Goal: Task Accomplishment & Management: Use online tool/utility

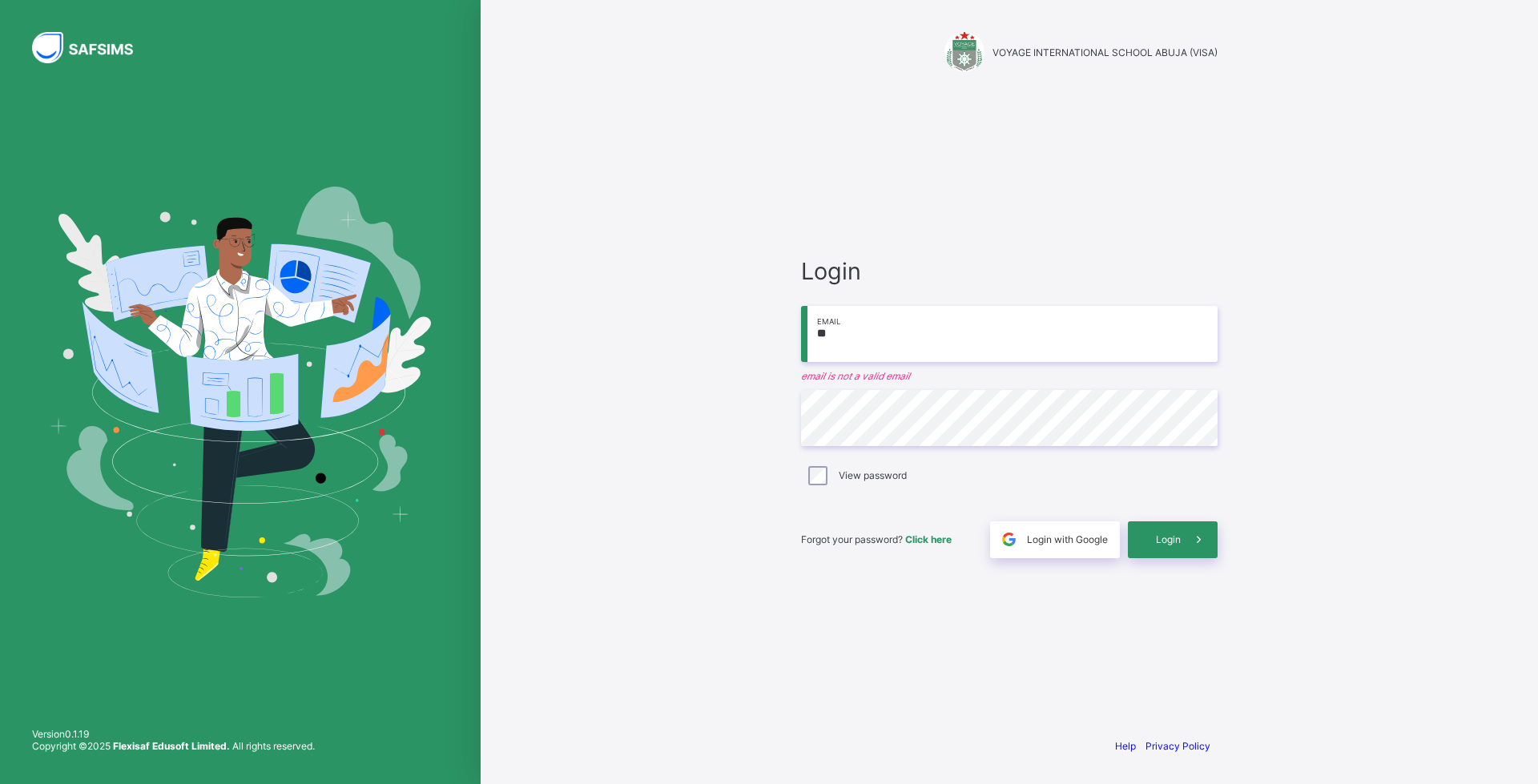
type input "**********"
click at [841, 348] on input "email" at bounding box center [1009, 343] width 417 height 56
type input "**********"
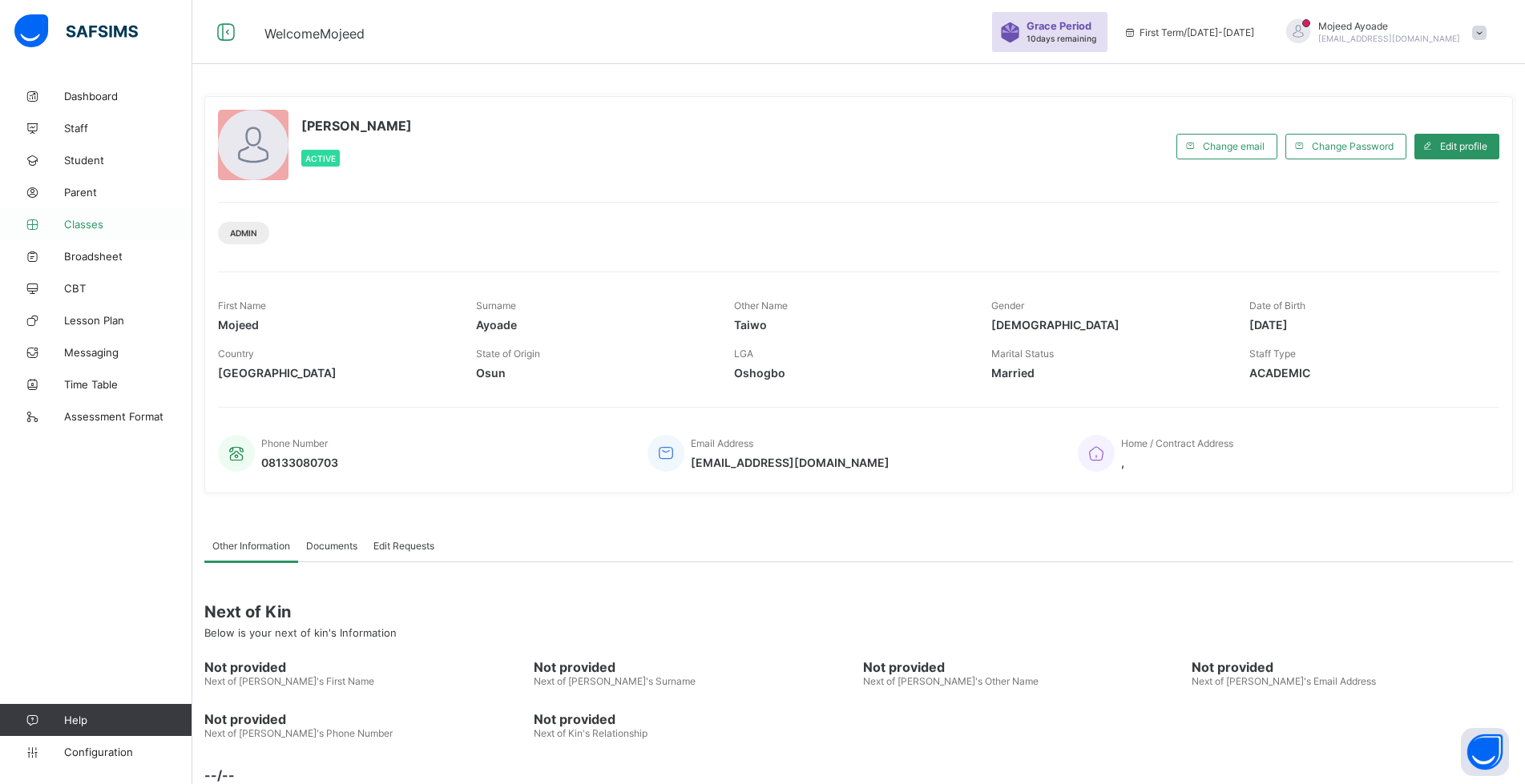
click at [74, 218] on span "Classes" at bounding box center [128, 224] width 128 height 13
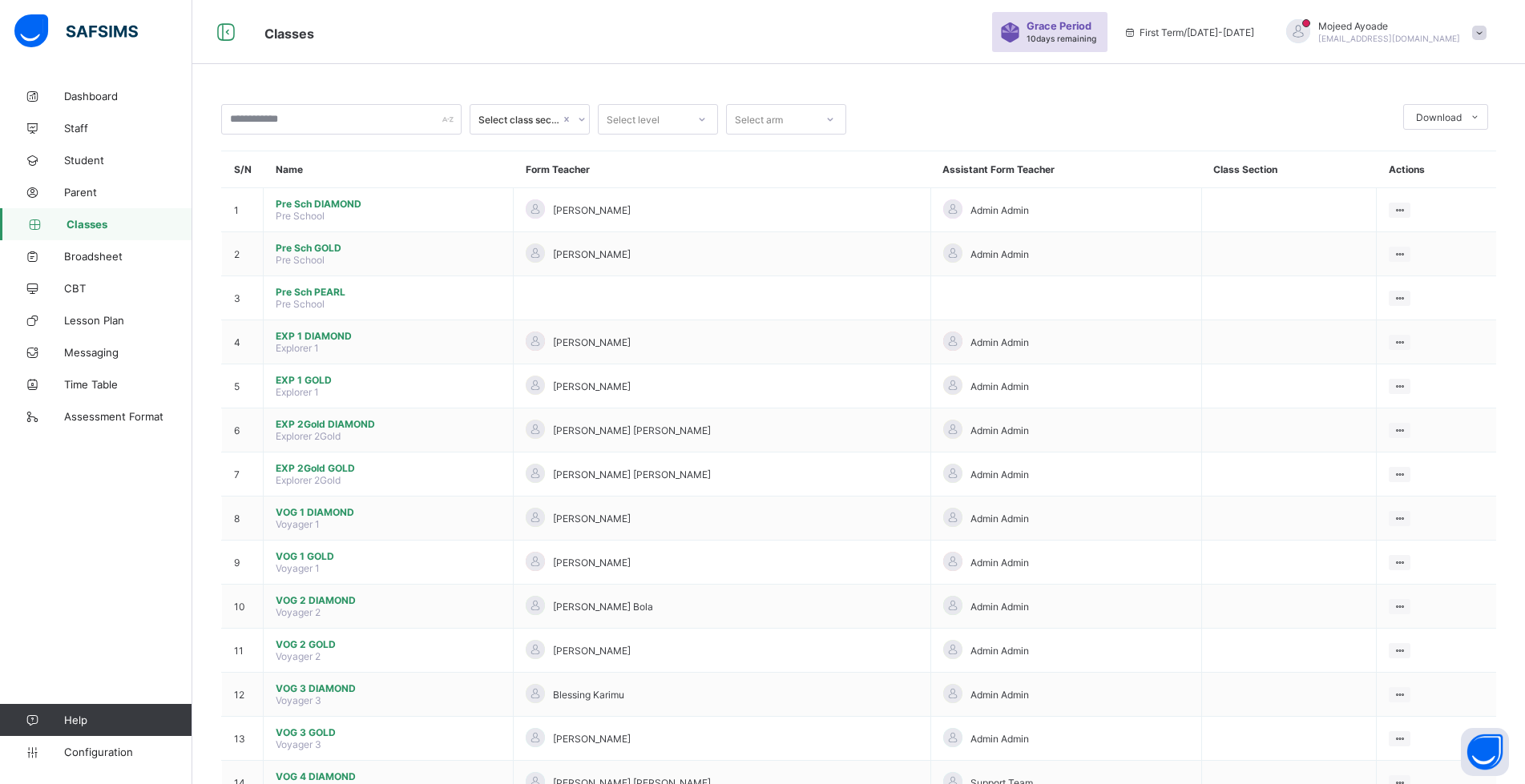
click at [100, 227] on span "Classes" at bounding box center [129, 224] width 126 height 13
click at [301, 113] on input "text" at bounding box center [341, 119] width 241 height 30
type input "*"
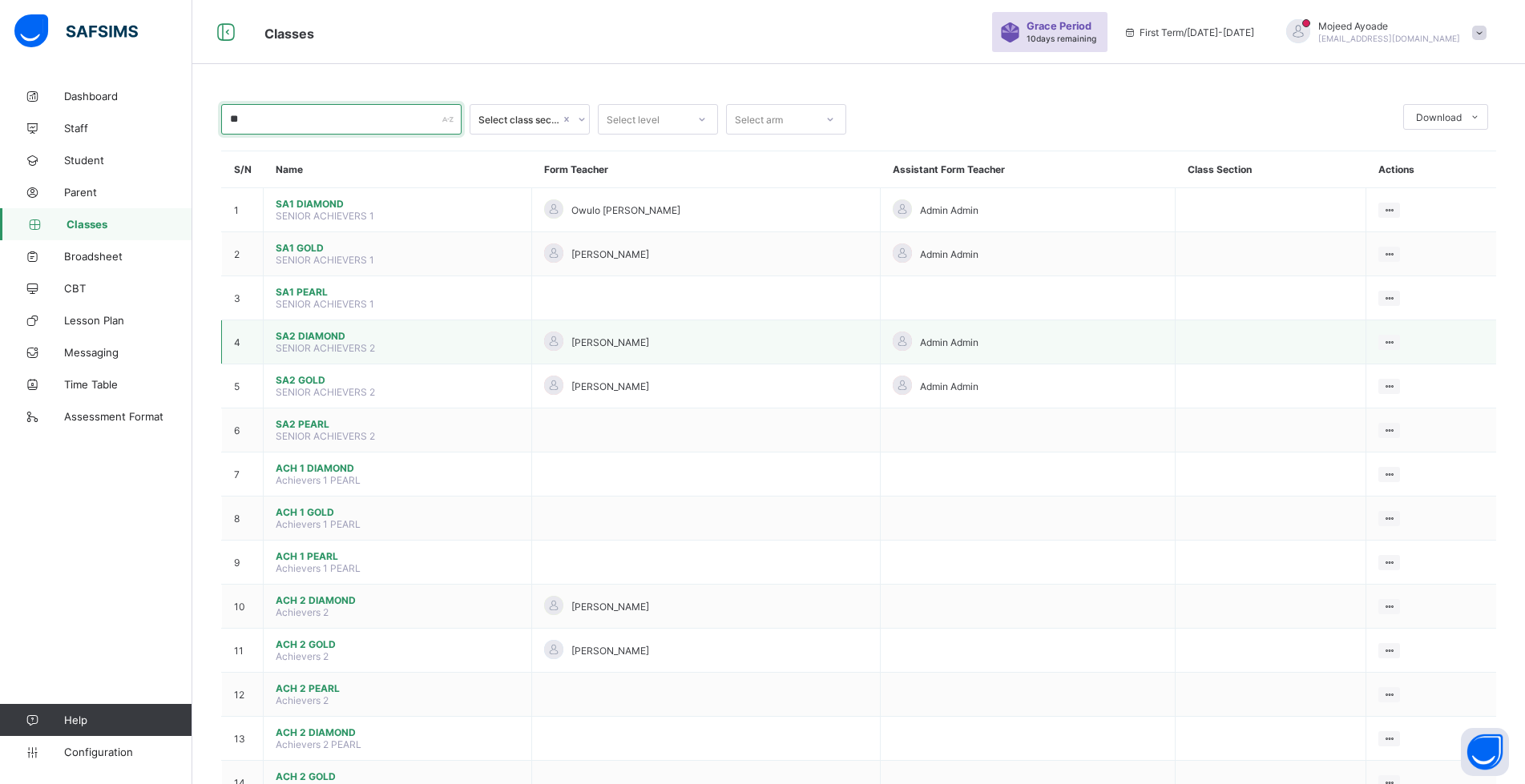
type input "*"
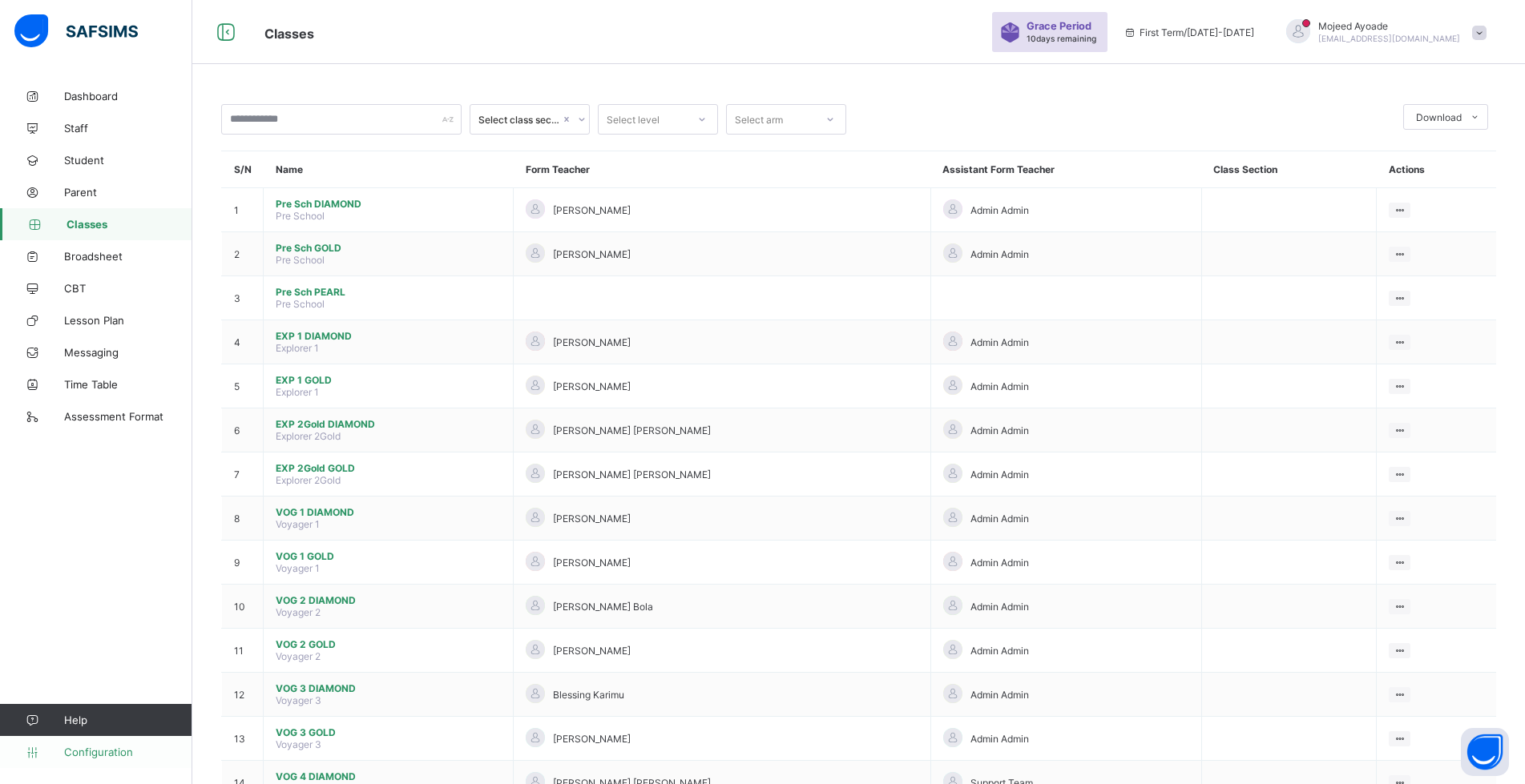
click at [85, 747] on span "Configuration" at bounding box center [128, 752] width 127 height 13
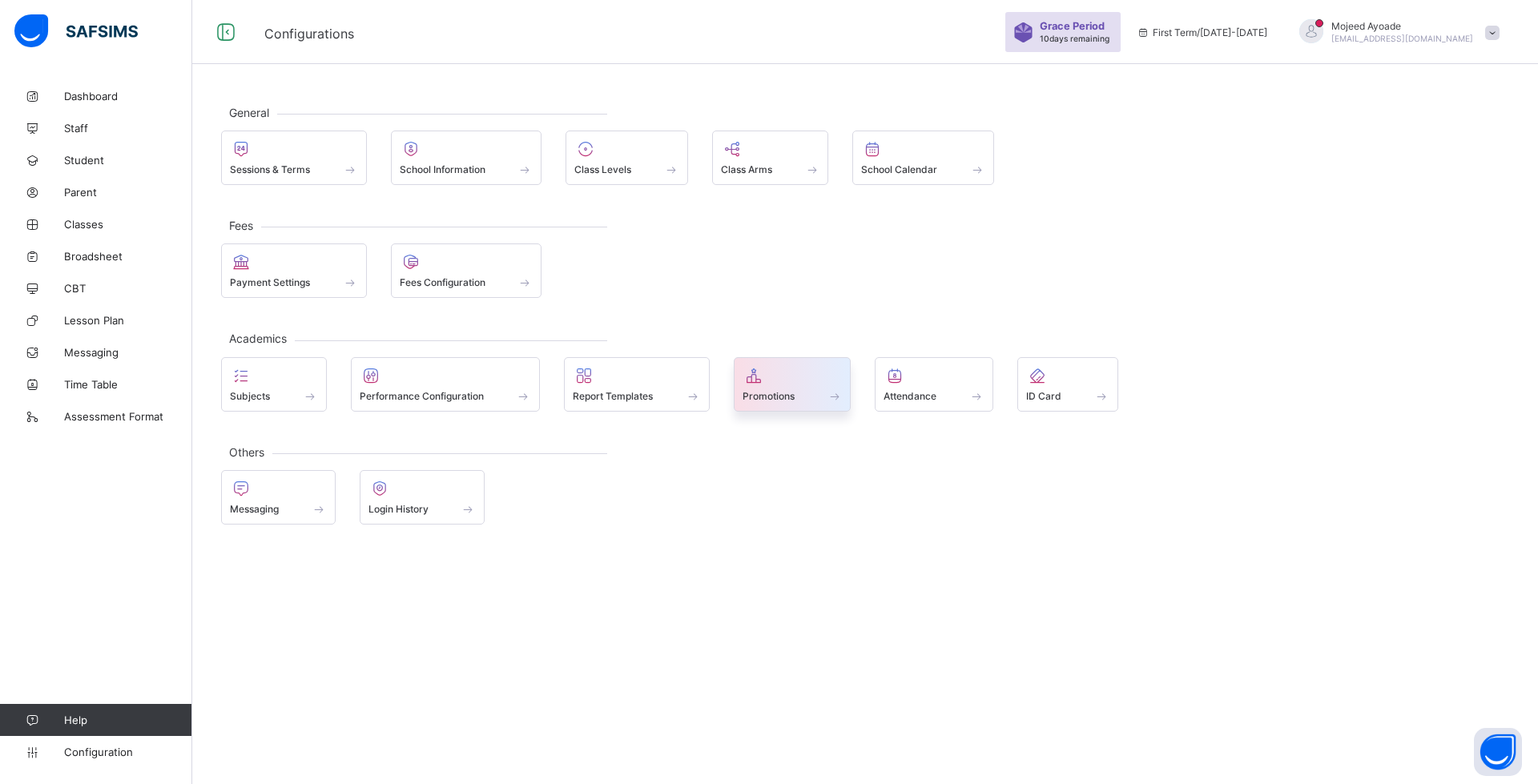
click at [768, 390] on span "Promotions" at bounding box center [769, 396] width 52 height 12
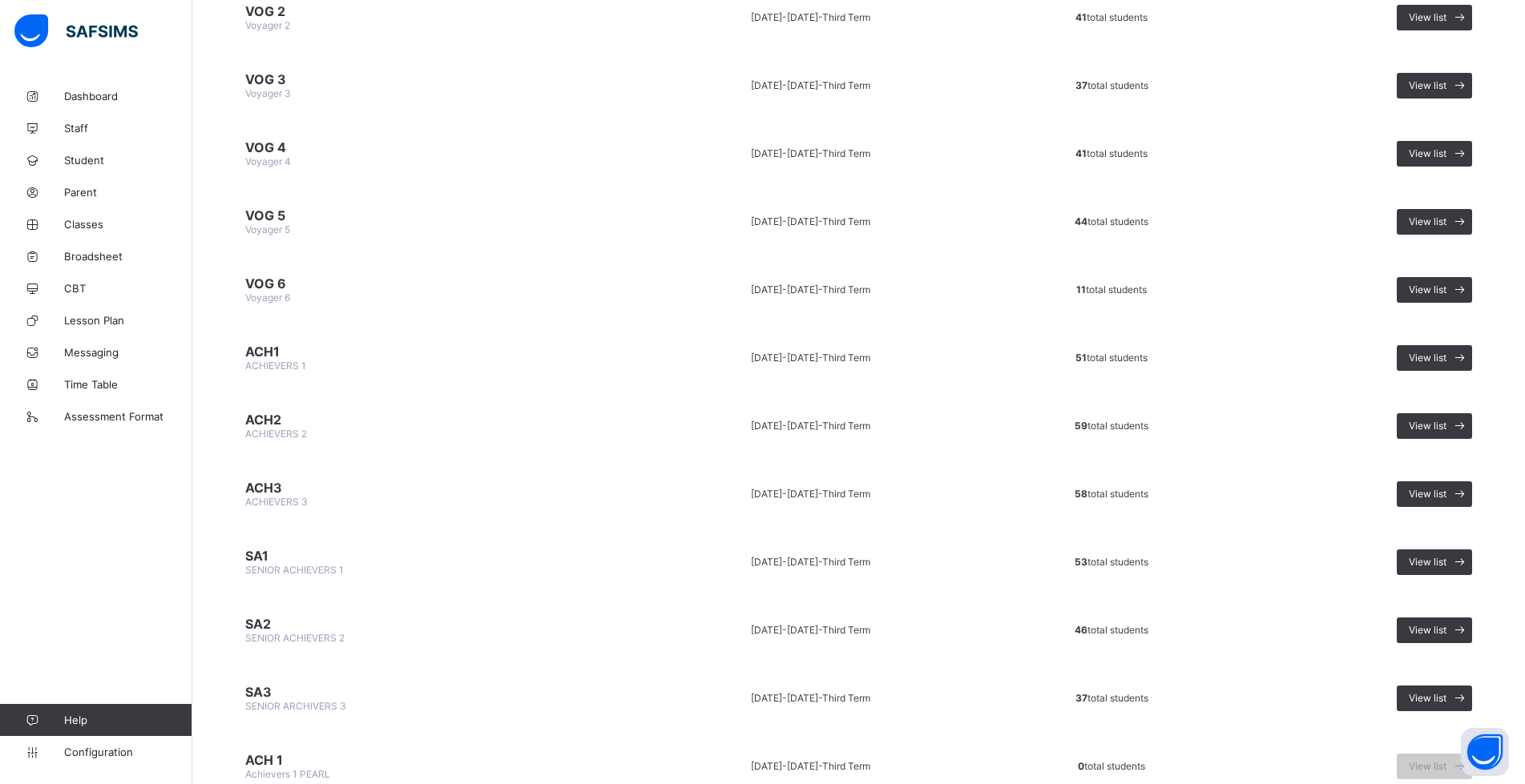
scroll to position [962, 0]
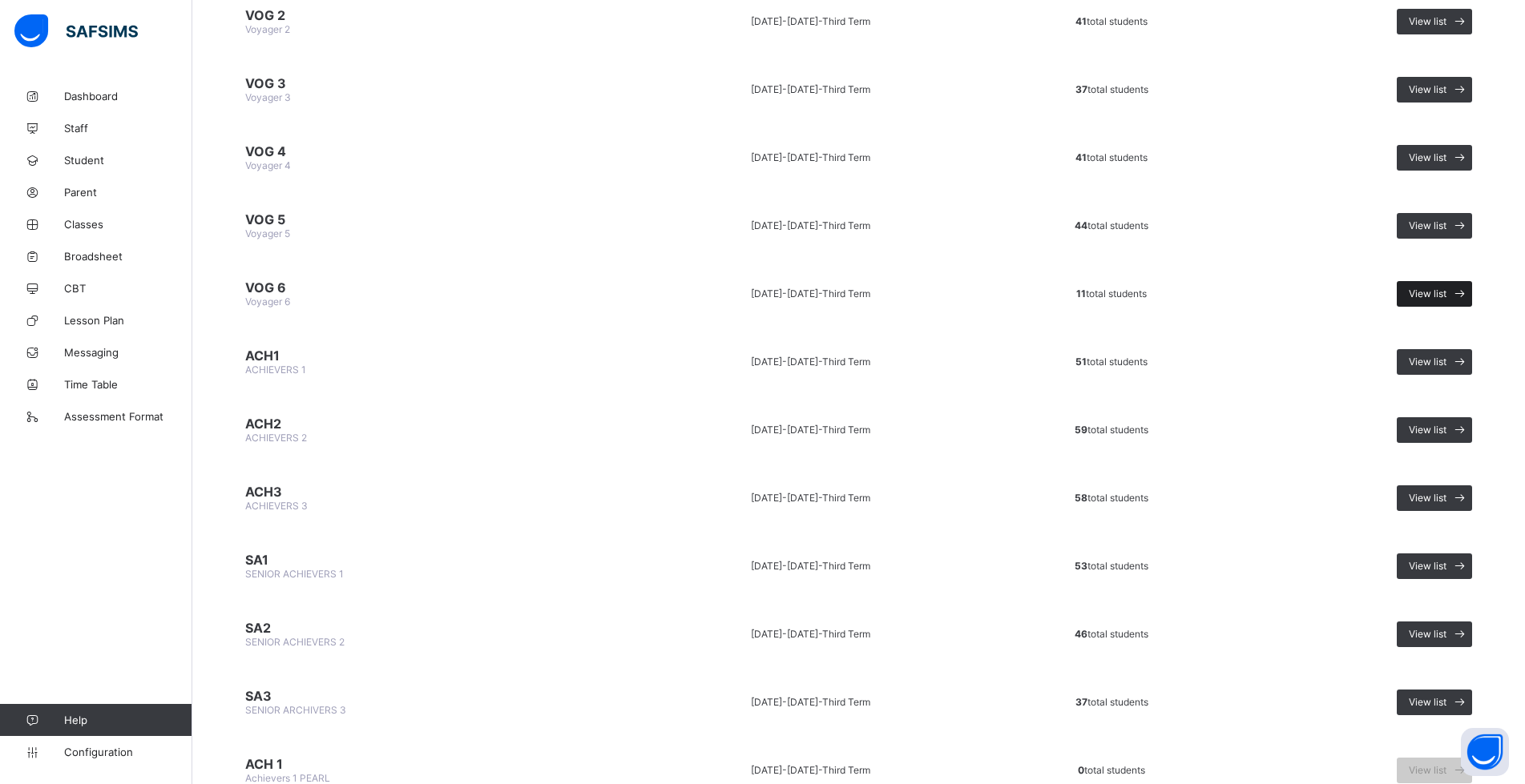
click at [1447, 293] on span "View list" at bounding box center [1428, 294] width 38 height 12
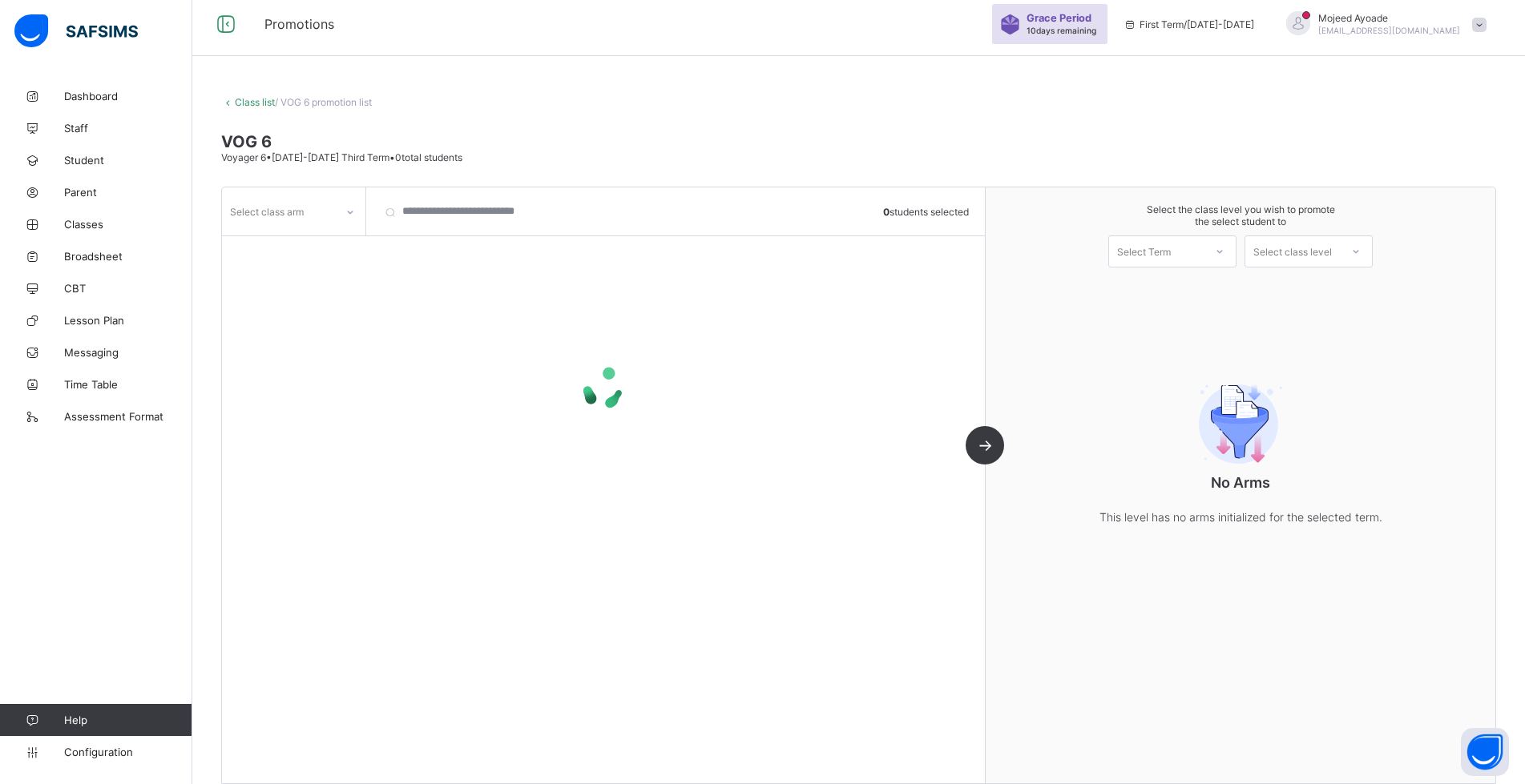
scroll to position [23, 0]
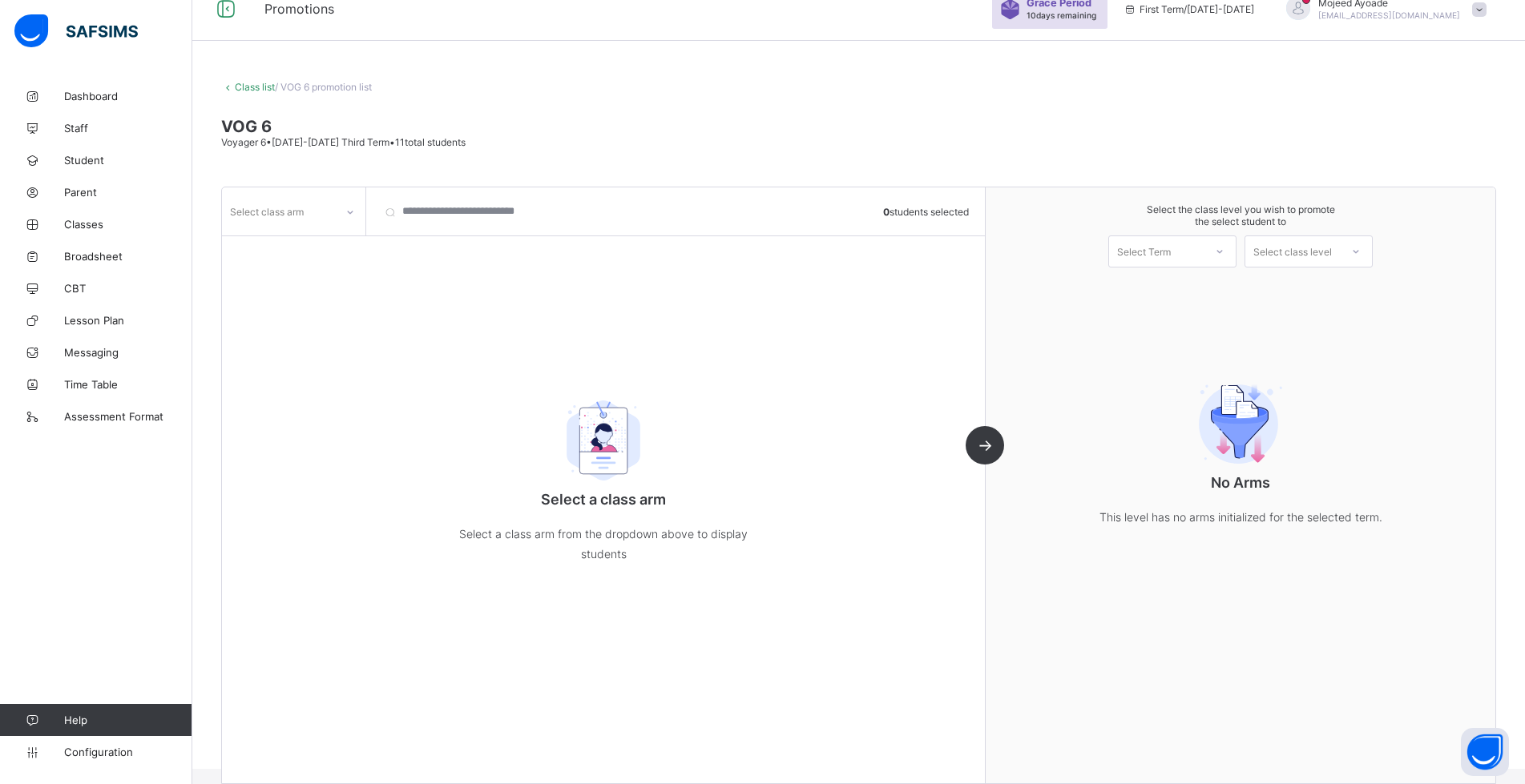
click at [351, 209] on icon at bounding box center [350, 212] width 9 height 16
click at [272, 248] on div "DIAMOND" at bounding box center [293, 246] width 142 height 25
click at [352, 212] on icon at bounding box center [350, 212] width 9 height 16
click at [283, 267] on div "GOLD" at bounding box center [293, 271] width 142 height 25
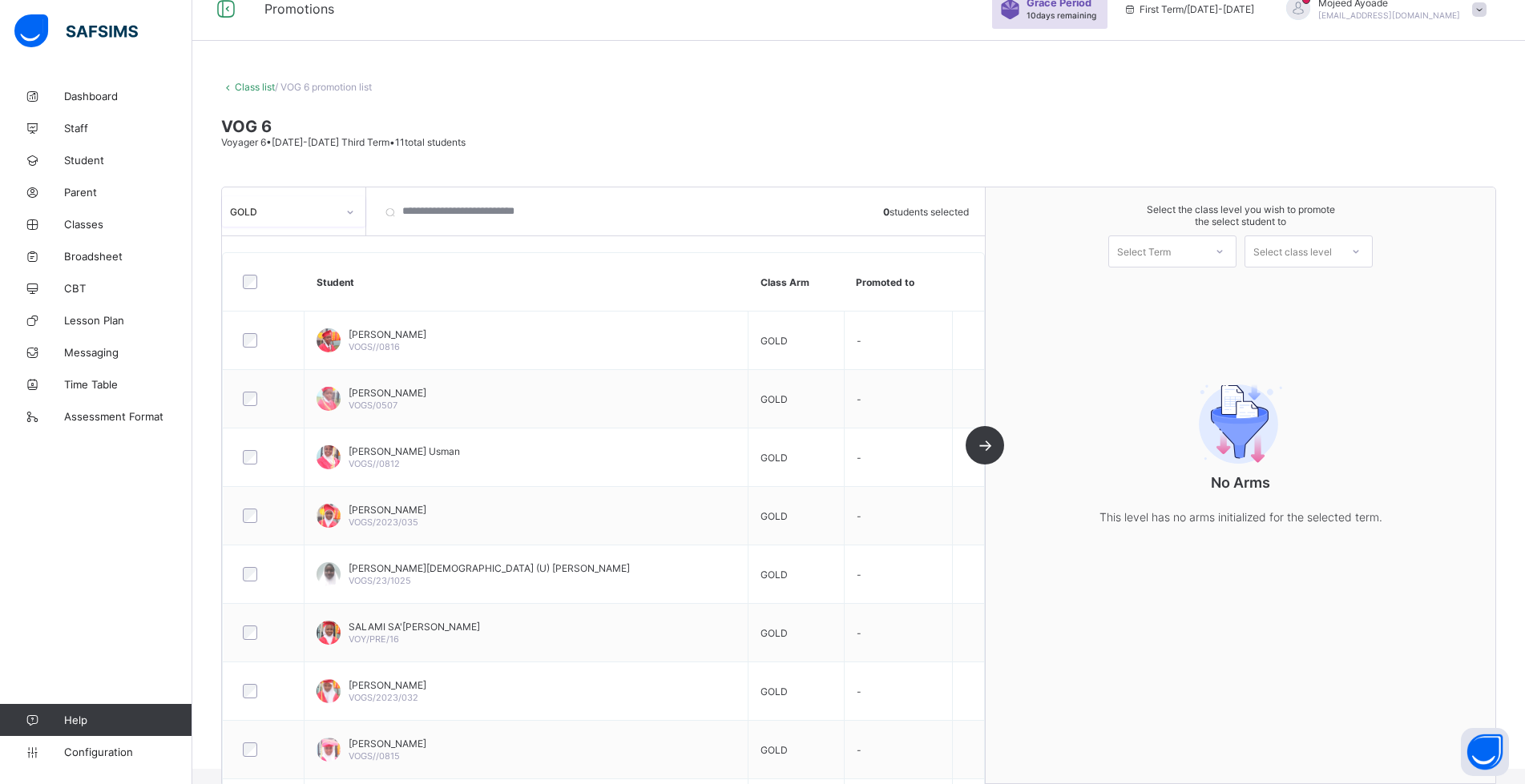
click at [352, 212] on icon at bounding box center [350, 212] width 9 height 16
click at [304, 246] on div "DIAMOND" at bounding box center [293, 246] width 142 height 25
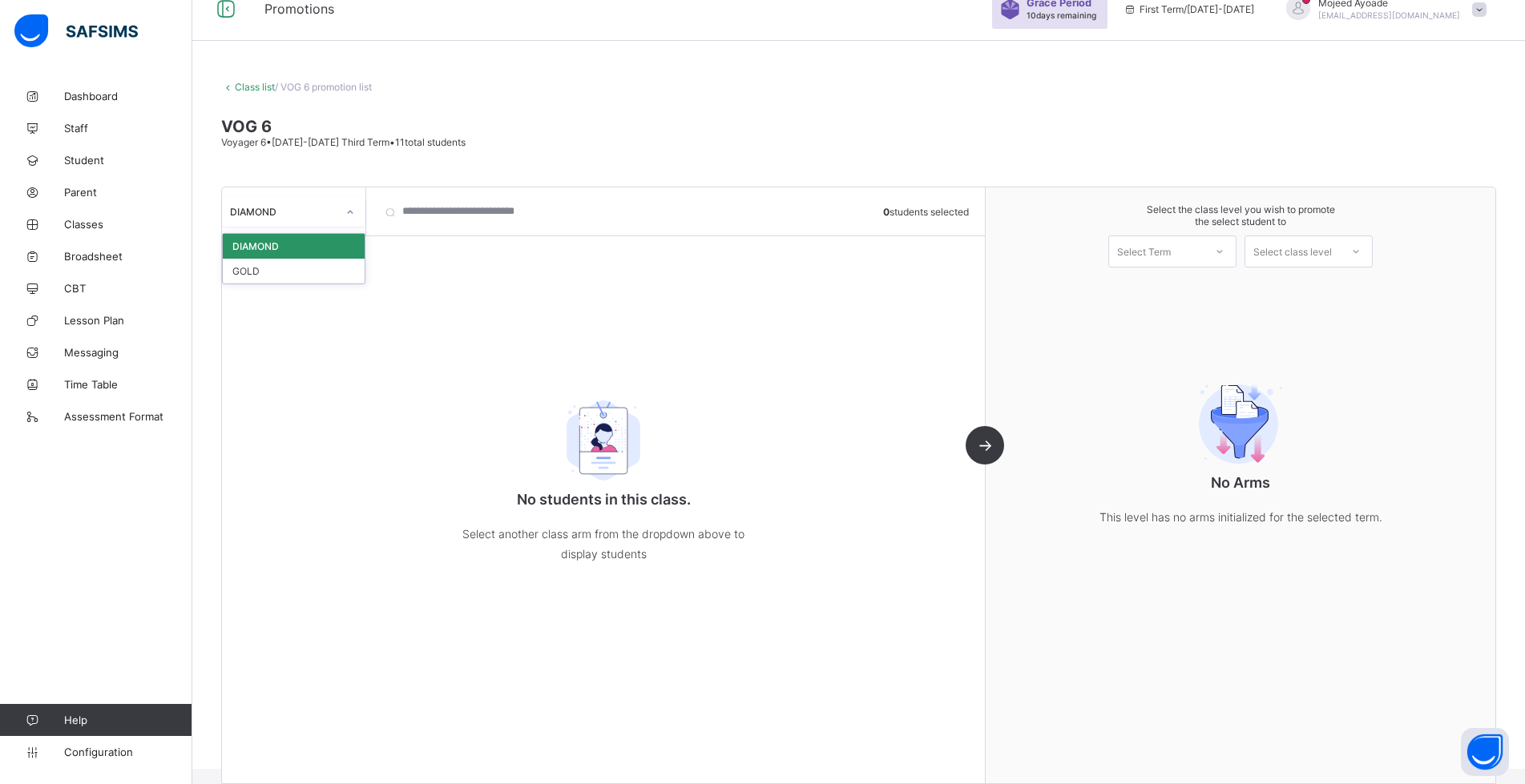
click at [317, 215] on div "DIAMOND" at bounding box center [283, 211] width 107 height 12
click at [304, 217] on div "DIAMOND" at bounding box center [278, 211] width 113 height 22
click at [282, 270] on div "GOLD" at bounding box center [293, 271] width 142 height 25
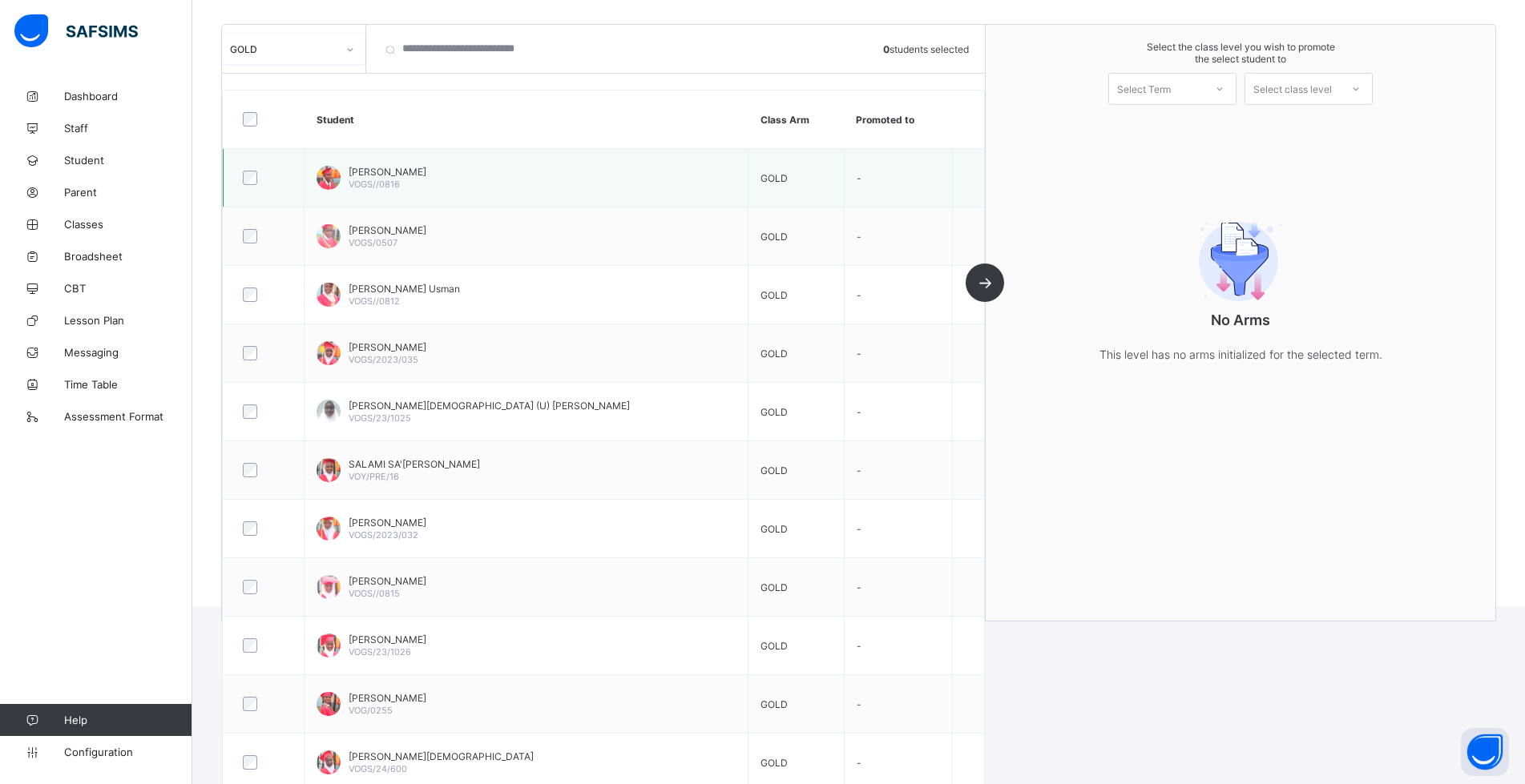
scroll to position [194, 0]
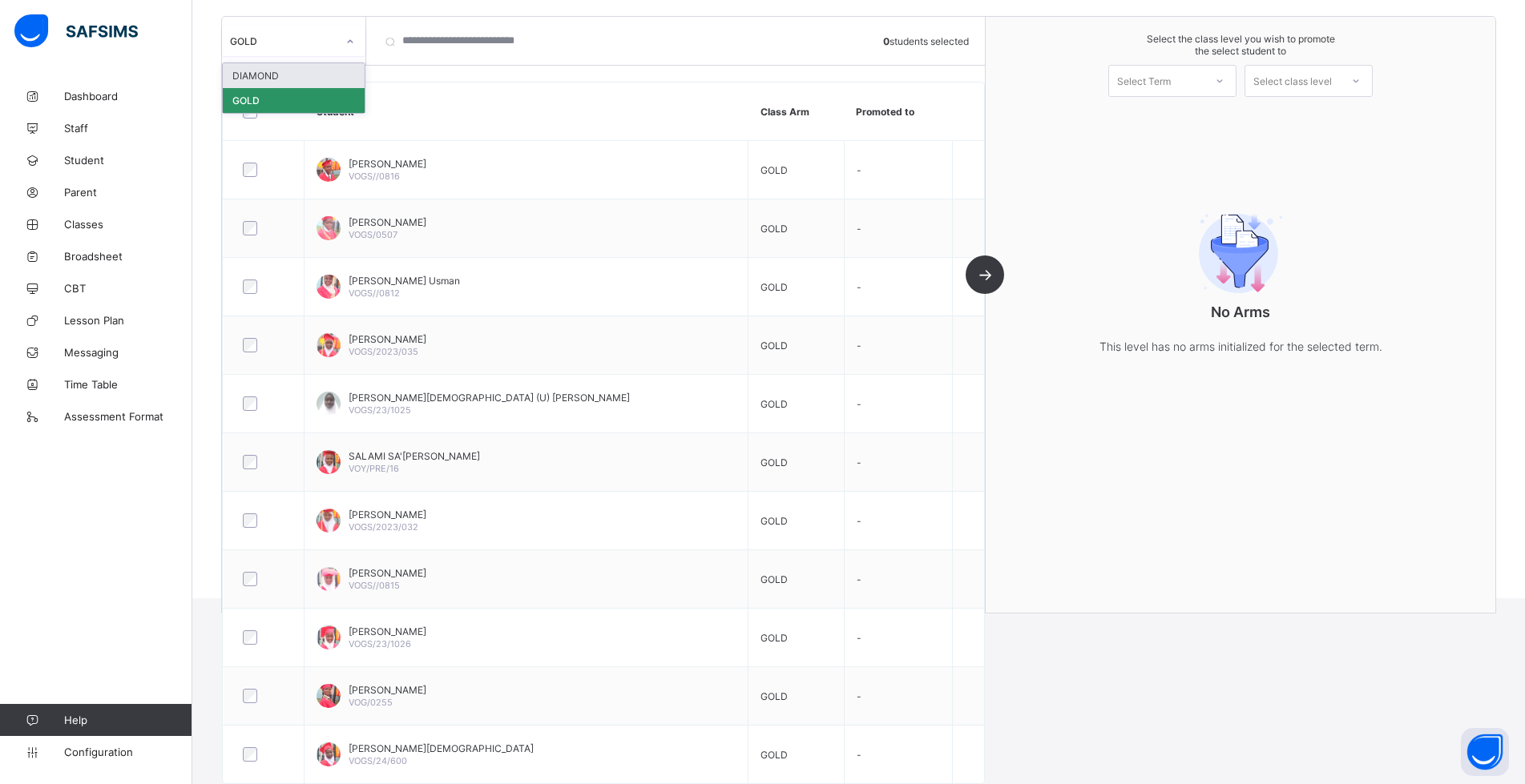
click at [349, 41] on icon at bounding box center [350, 42] width 6 height 3
click at [288, 78] on div "DIAMOND" at bounding box center [293, 76] width 142 height 25
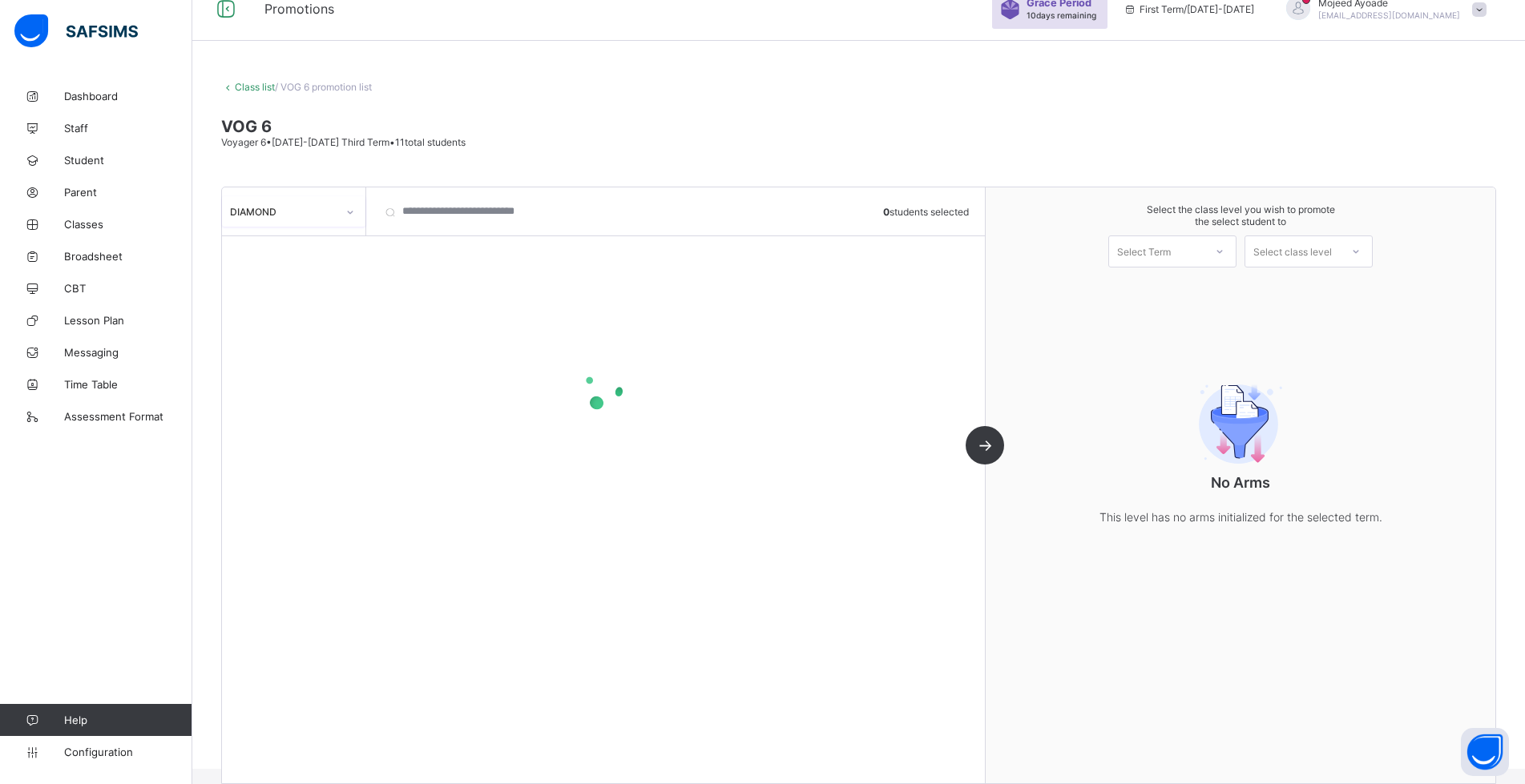
scroll to position [23, 0]
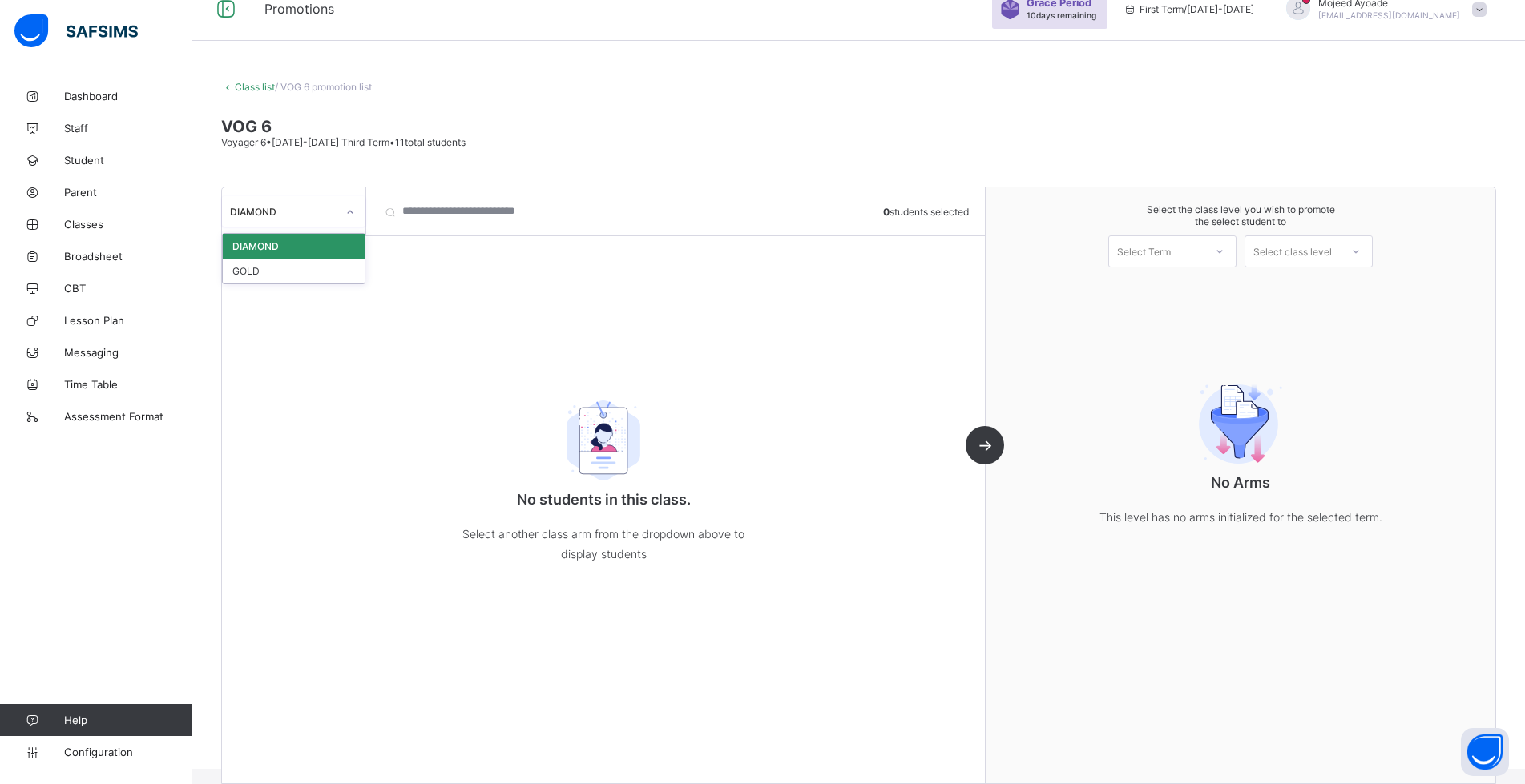
click at [347, 213] on icon at bounding box center [350, 212] width 9 height 16
click at [279, 276] on div "GOLD" at bounding box center [293, 271] width 142 height 25
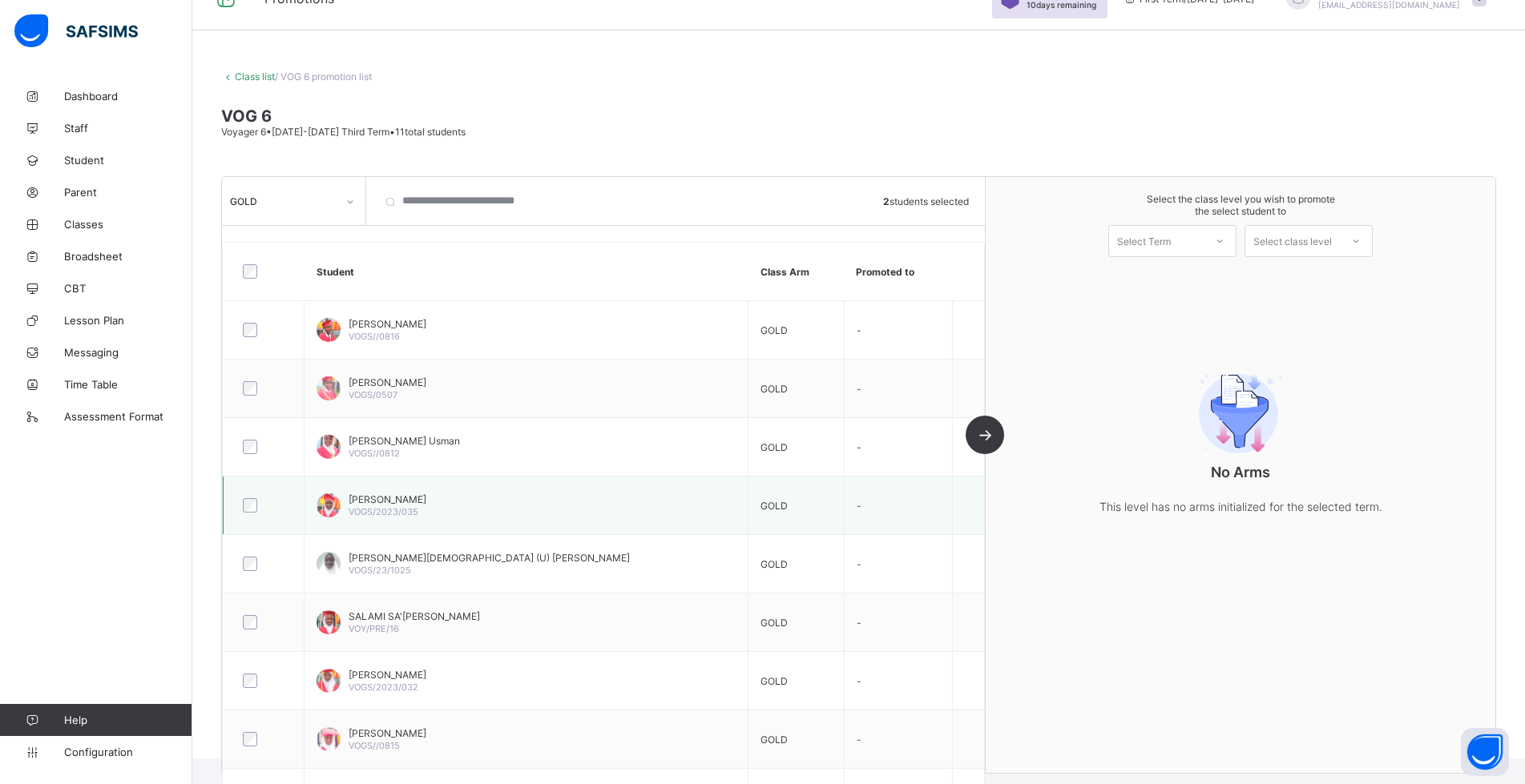
scroll to position [194, 0]
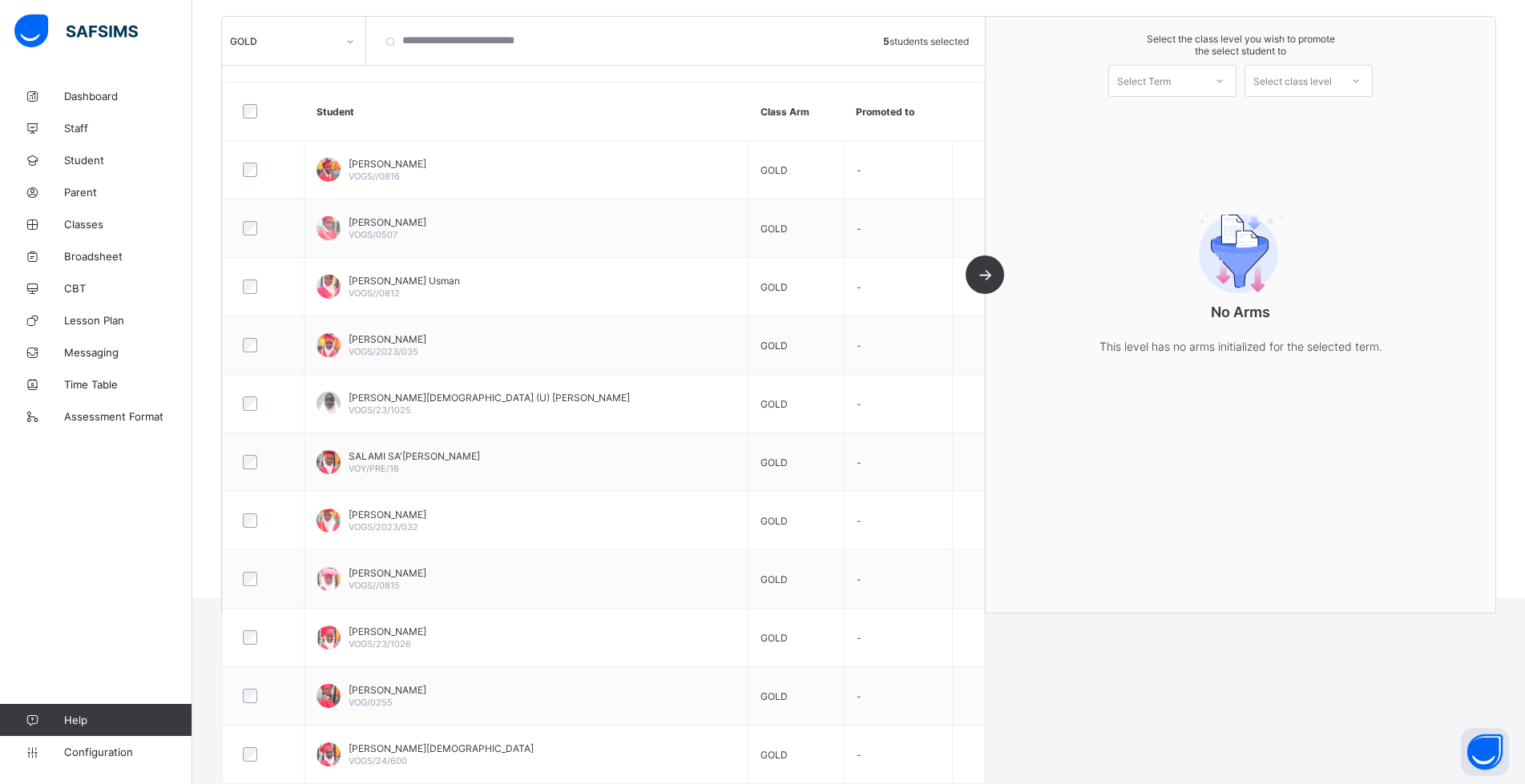
click at [1053, 598] on html "Promotions Grace Period 10 days remaining First Term / [DATE]-[DATE] [PERSON_NA…" at bounding box center [762, 202] width 1525 height 793
click at [986, 274] on div "GOLD 8 students selected Student Class Arm Promoted to [PERSON_NAME] VOGS//0816…" at bounding box center [604, 315] width 764 height 596
click at [986, 271] on div "GOLD 8 students selected Student Class Arm Promoted to [PERSON_NAME] VOGS//0816…" at bounding box center [604, 315] width 764 height 596
click at [1190, 75] on div "Select Term" at bounding box center [1157, 81] width 95 height 22
click at [1160, 115] on div "First Term [DATE]-[DATE]" at bounding box center [1172, 122] width 126 height 37
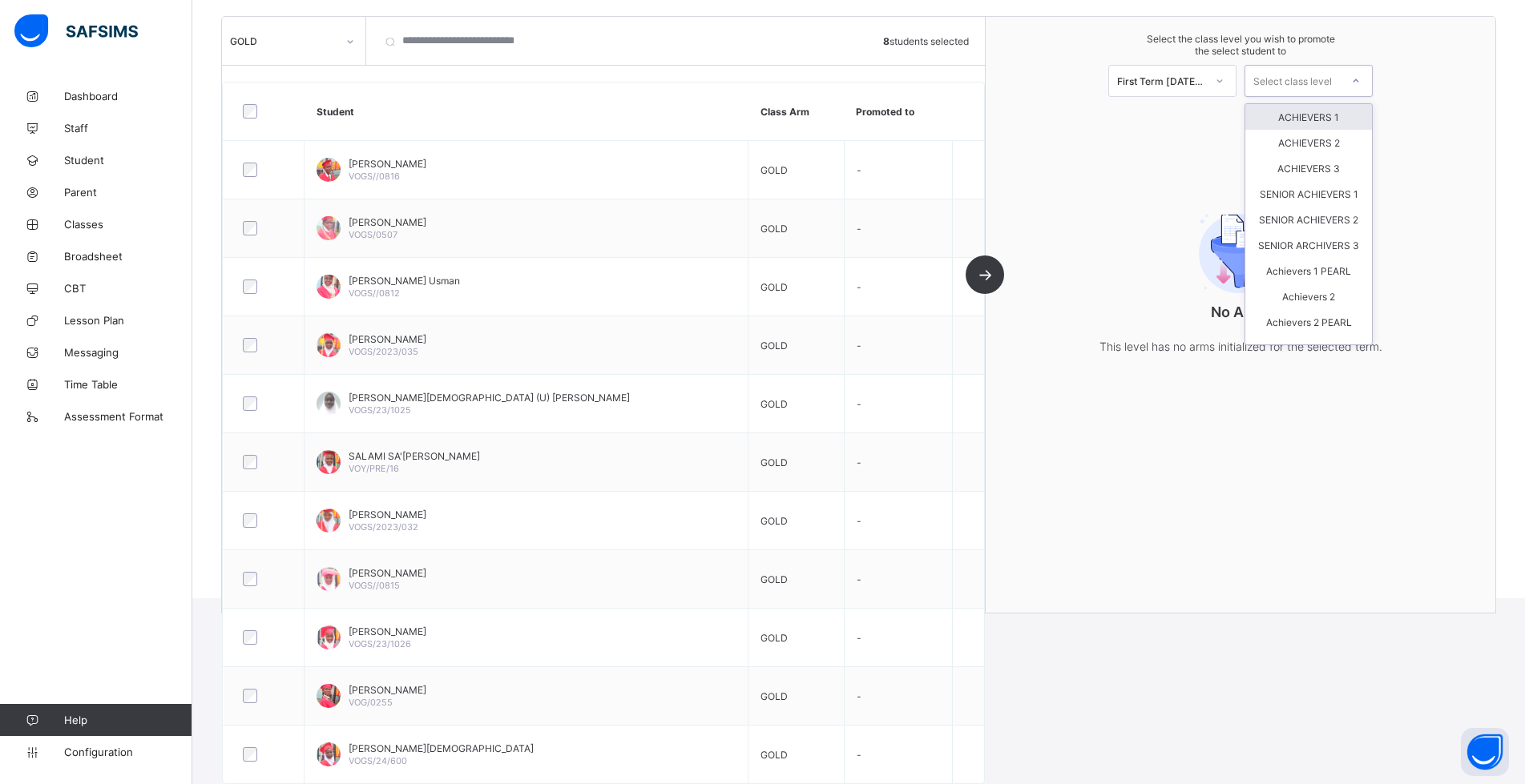
click at [1299, 82] on div "Select class level" at bounding box center [1292, 80] width 78 height 32
click at [1299, 112] on div "ACHIEVERS 1" at bounding box center [1308, 117] width 126 height 26
click at [1307, 87] on div "ACHIEVERS 1" at bounding box center [1297, 82] width 89 height 12
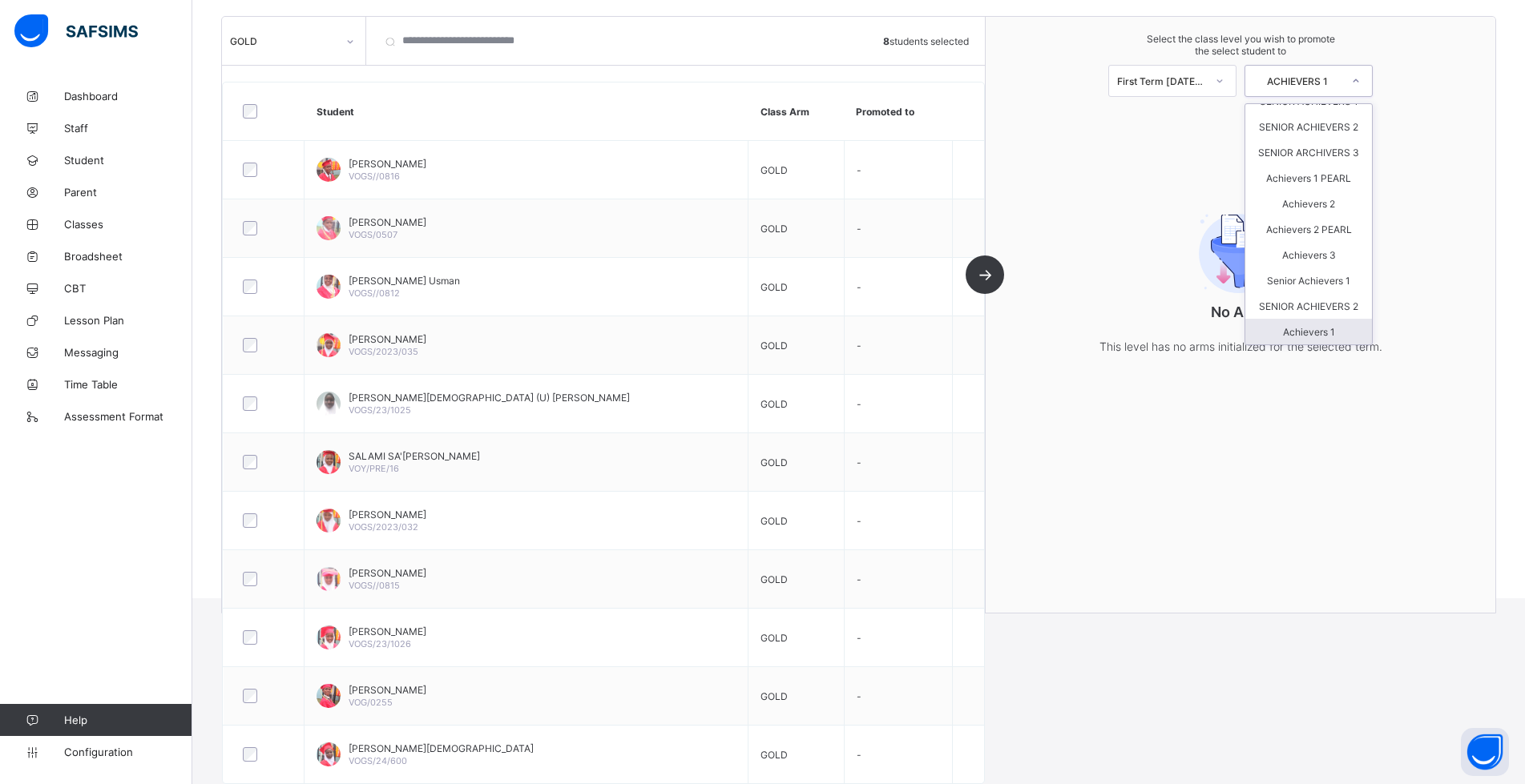
click at [1322, 330] on div "Achievers 1" at bounding box center [1308, 332] width 126 height 26
click at [1317, 83] on div "Achievers 1" at bounding box center [1297, 82] width 89 height 12
click at [1319, 83] on div "Achievers 1" at bounding box center [1297, 82] width 89 height 12
click at [1311, 330] on div "Achievers 1" at bounding box center [1308, 332] width 126 height 26
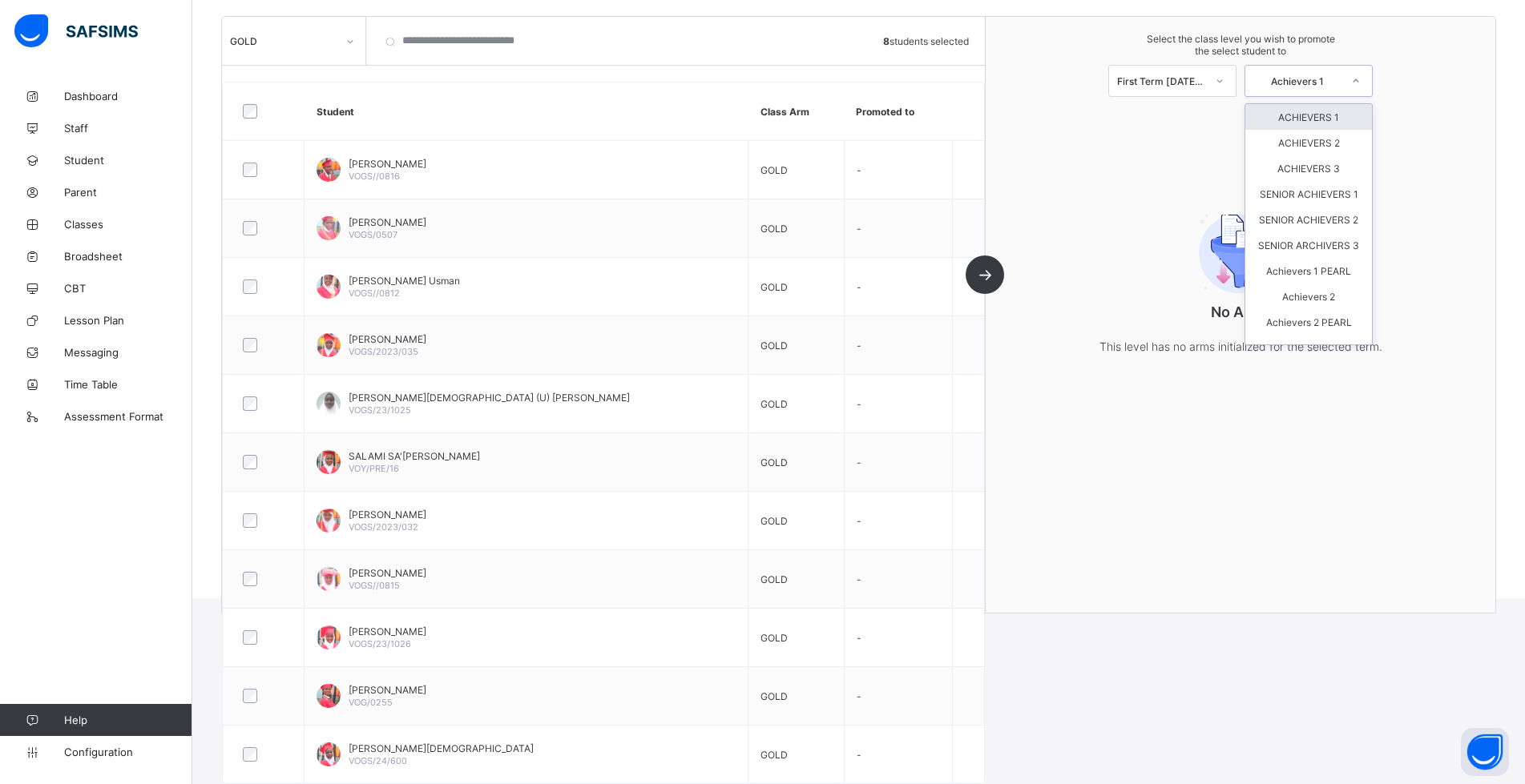
click at [1300, 79] on div "Achievers 1" at bounding box center [1297, 82] width 89 height 12
click at [1320, 119] on div "ACHIEVERS 1" at bounding box center [1308, 117] width 126 height 26
click at [1318, 79] on div "ACHIEVERS 1" at bounding box center [1297, 82] width 89 height 12
click at [1322, 149] on div "ACHIEVERS 2" at bounding box center [1308, 143] width 126 height 26
click at [1329, 78] on div "ACHIEVERS 2" at bounding box center [1297, 82] width 89 height 12
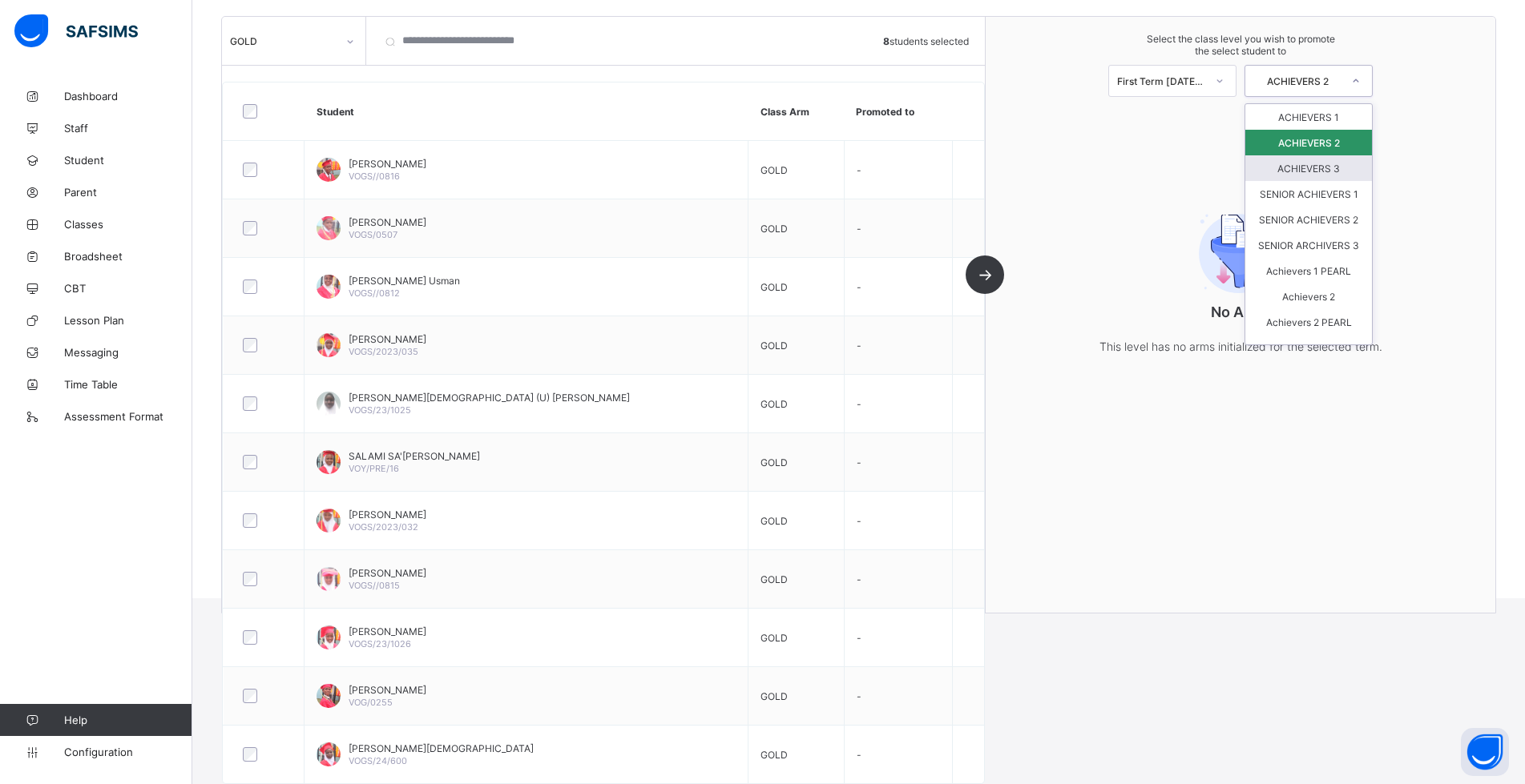
click at [1319, 174] on div "ACHIEVERS 3" at bounding box center [1308, 168] width 126 height 26
click at [1329, 82] on div "ACHIEVERS 3" at bounding box center [1297, 82] width 89 height 12
click at [1312, 230] on div "SENIOR ACHIEVERS 2" at bounding box center [1308, 219] width 126 height 26
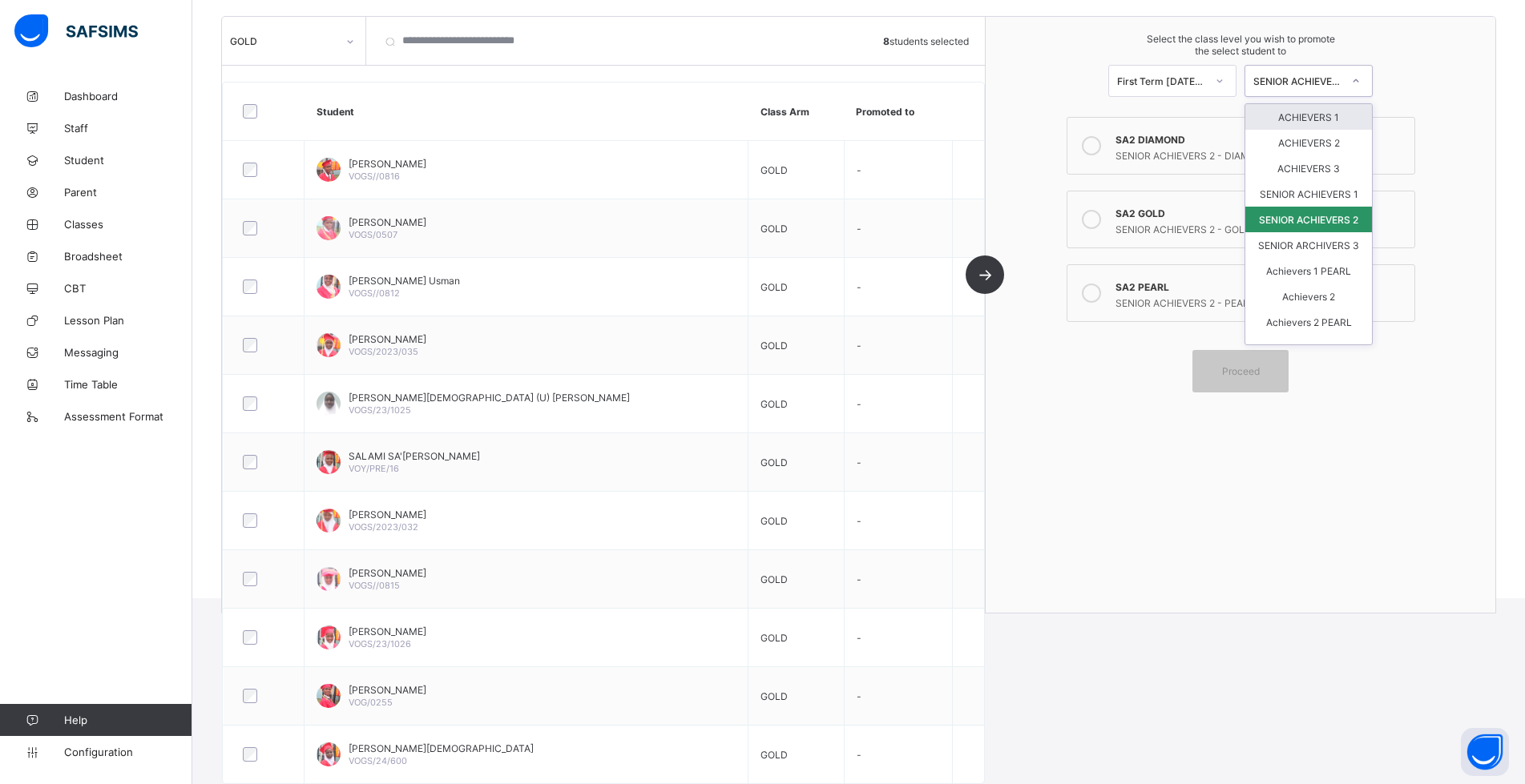
click at [1330, 73] on div "SENIOR ACHIEVERS 2" at bounding box center [1293, 81] width 95 height 22
click at [1324, 115] on div "ACHIEVERS 1" at bounding box center [1308, 117] width 126 height 26
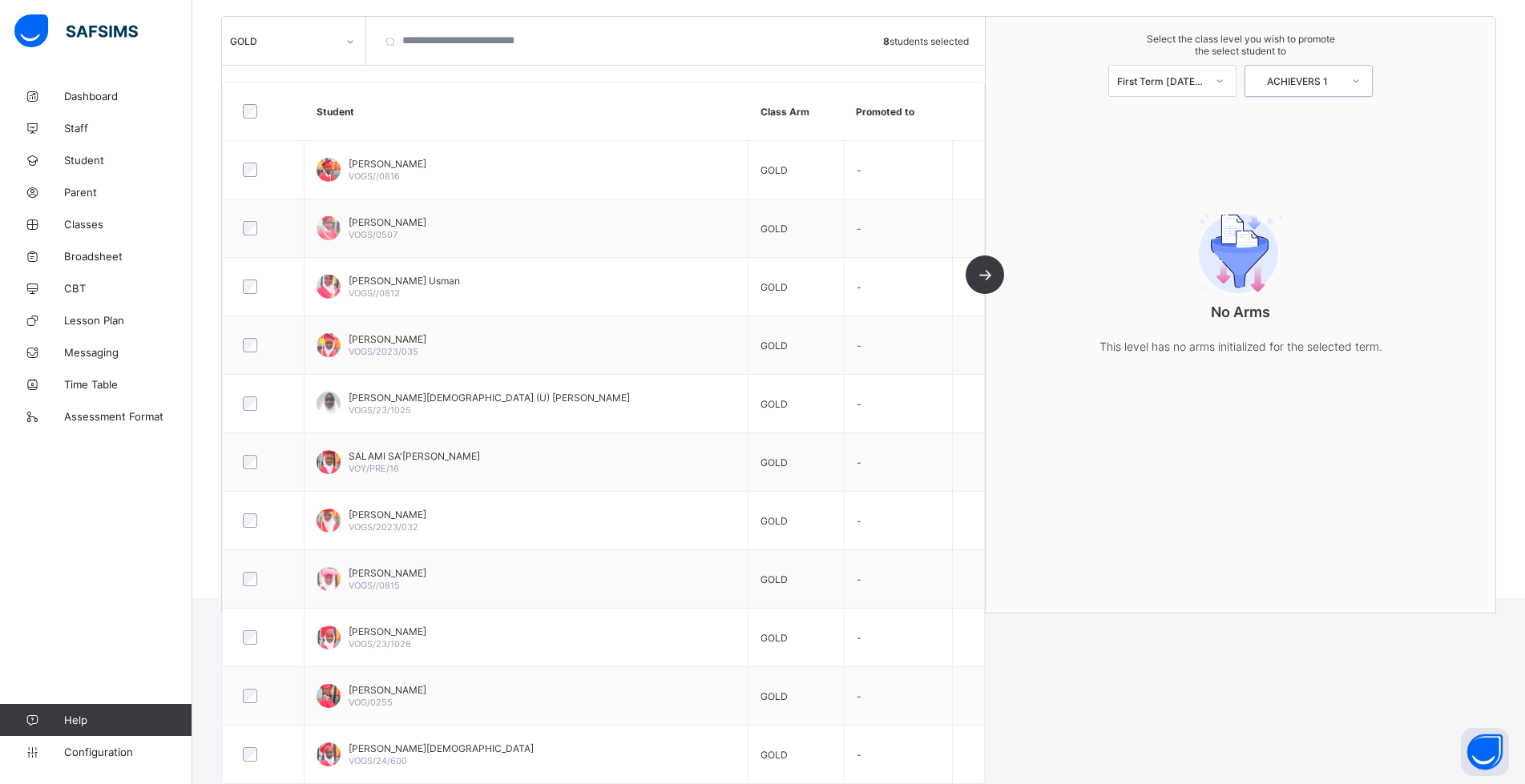
click at [1324, 85] on div "ACHIEVERS 1" at bounding box center [1297, 82] width 89 height 12
click at [1329, 170] on div "Achievers 1 PEARL" at bounding box center [1308, 178] width 126 height 26
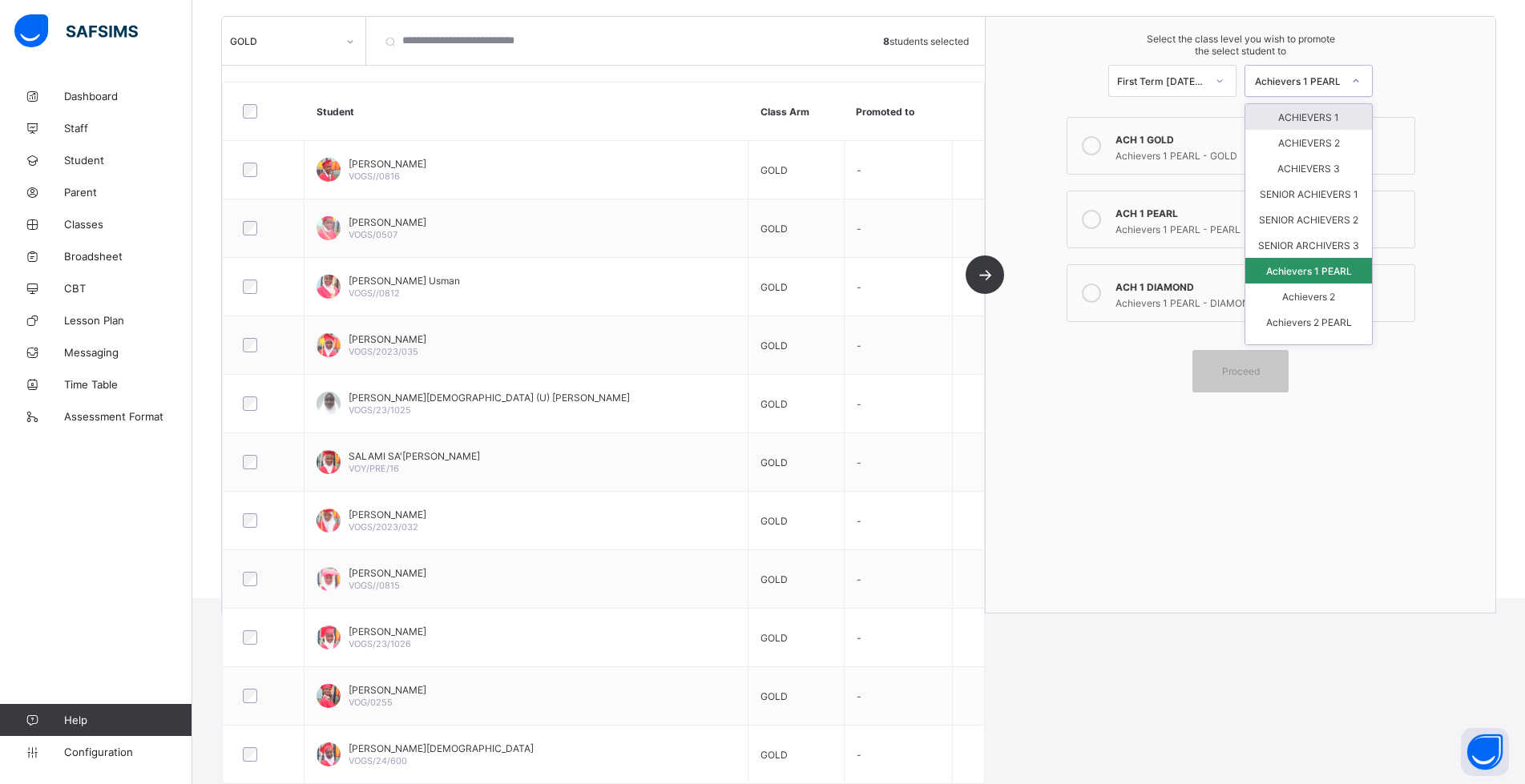
click at [1336, 80] on div "Achievers 1 PEARL" at bounding box center [1297, 82] width 89 height 12
click at [1411, 77] on div "Select the class level you wish to promote the select student to First Term [DA…" at bounding box center [1240, 65] width 510 height 96
click at [1338, 81] on div "Achievers 1 PEARL" at bounding box center [1297, 82] width 89 height 12
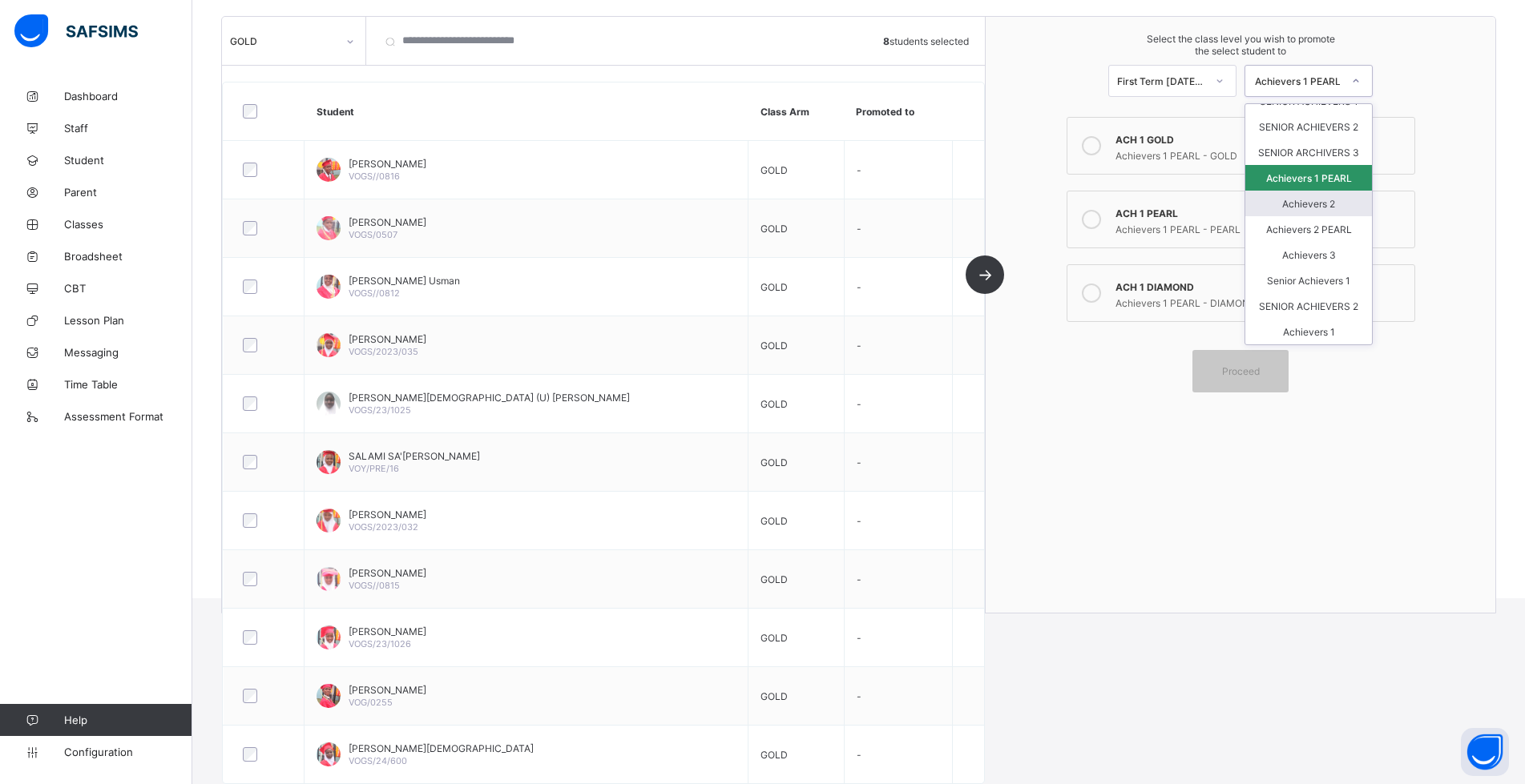
click at [1328, 196] on div "Achievers 2" at bounding box center [1308, 204] width 126 height 26
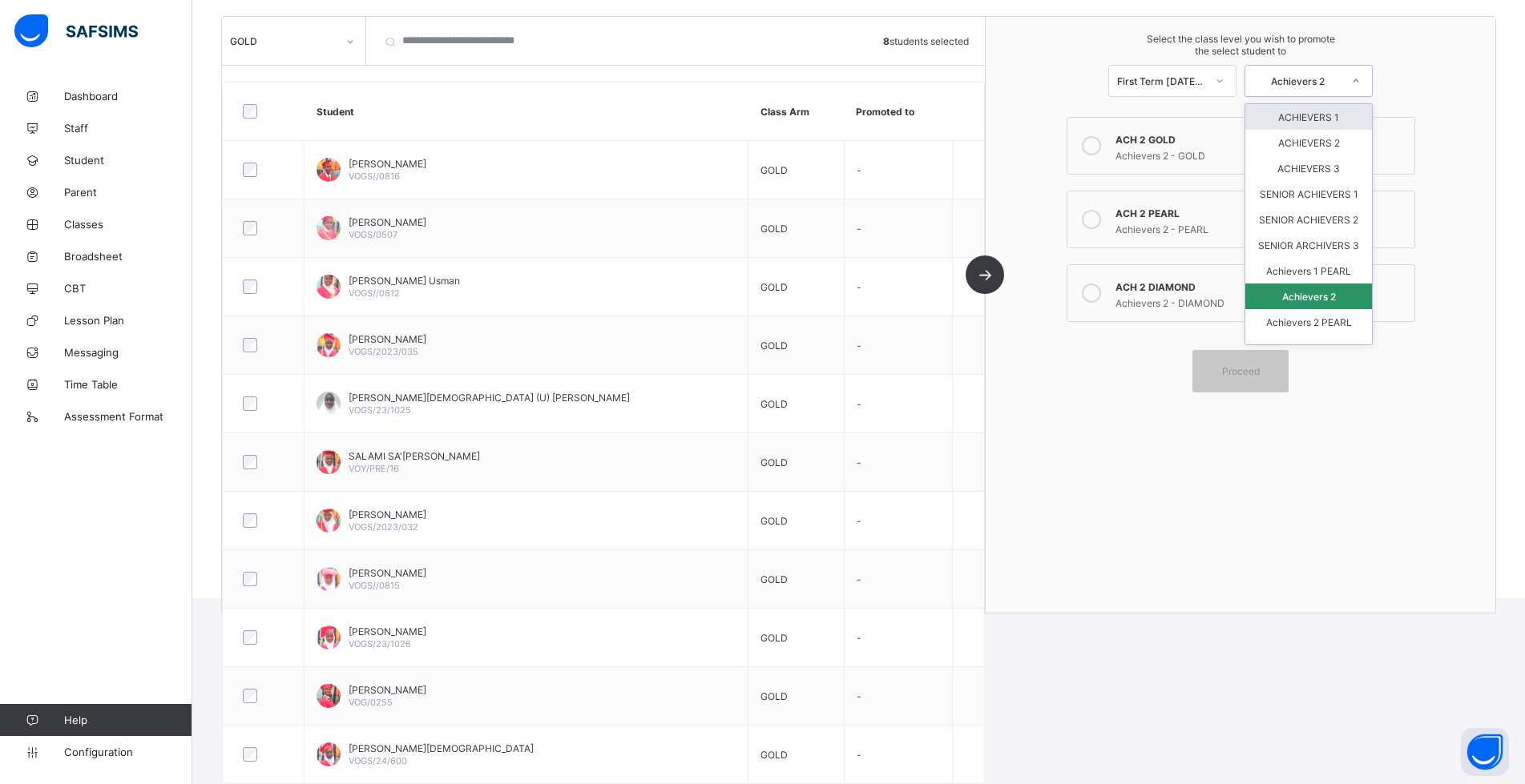
click at [1321, 86] on div "Achievers 2" at bounding box center [1297, 82] width 89 height 12
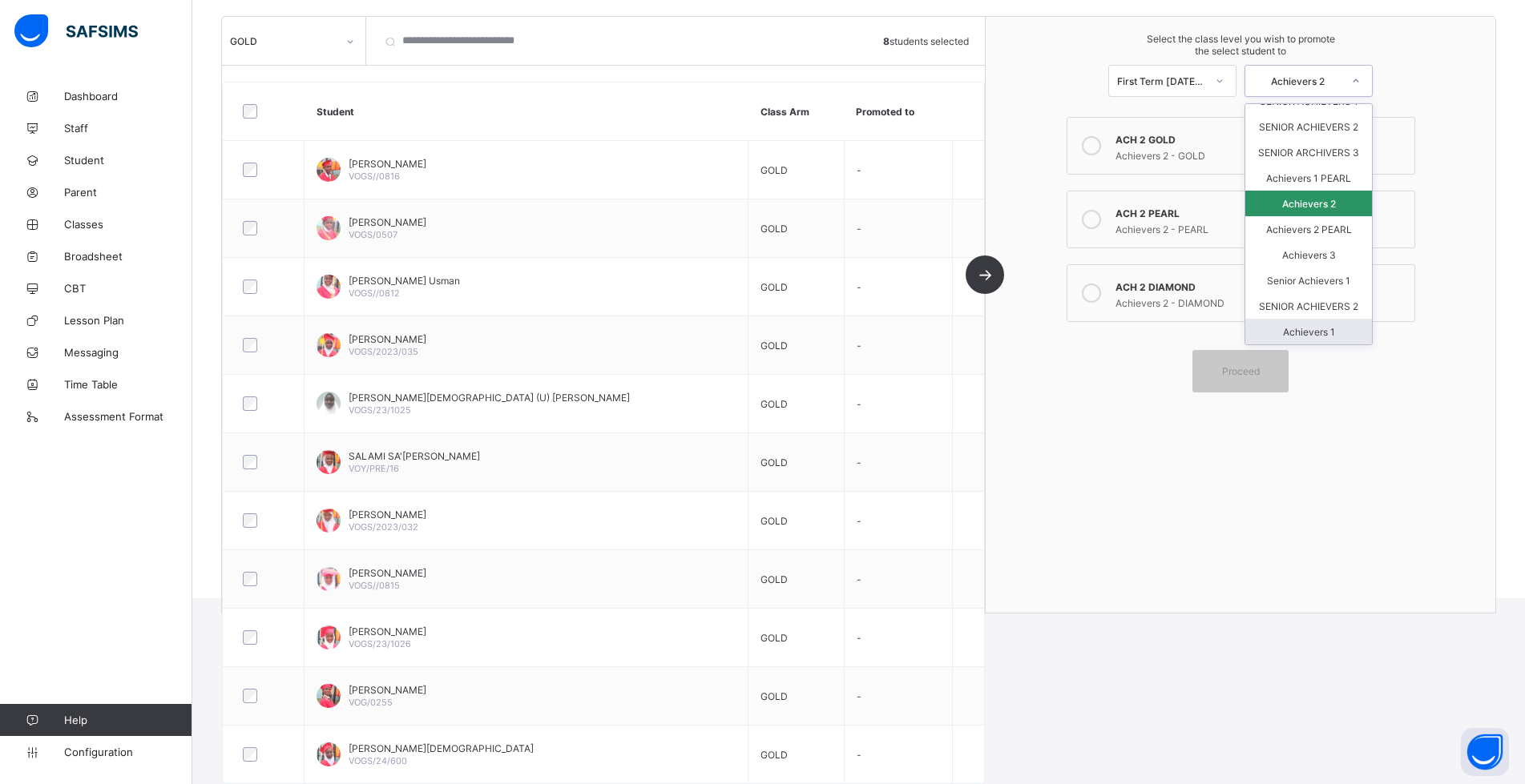
click at [1320, 329] on div "Achievers 1" at bounding box center [1308, 332] width 126 height 26
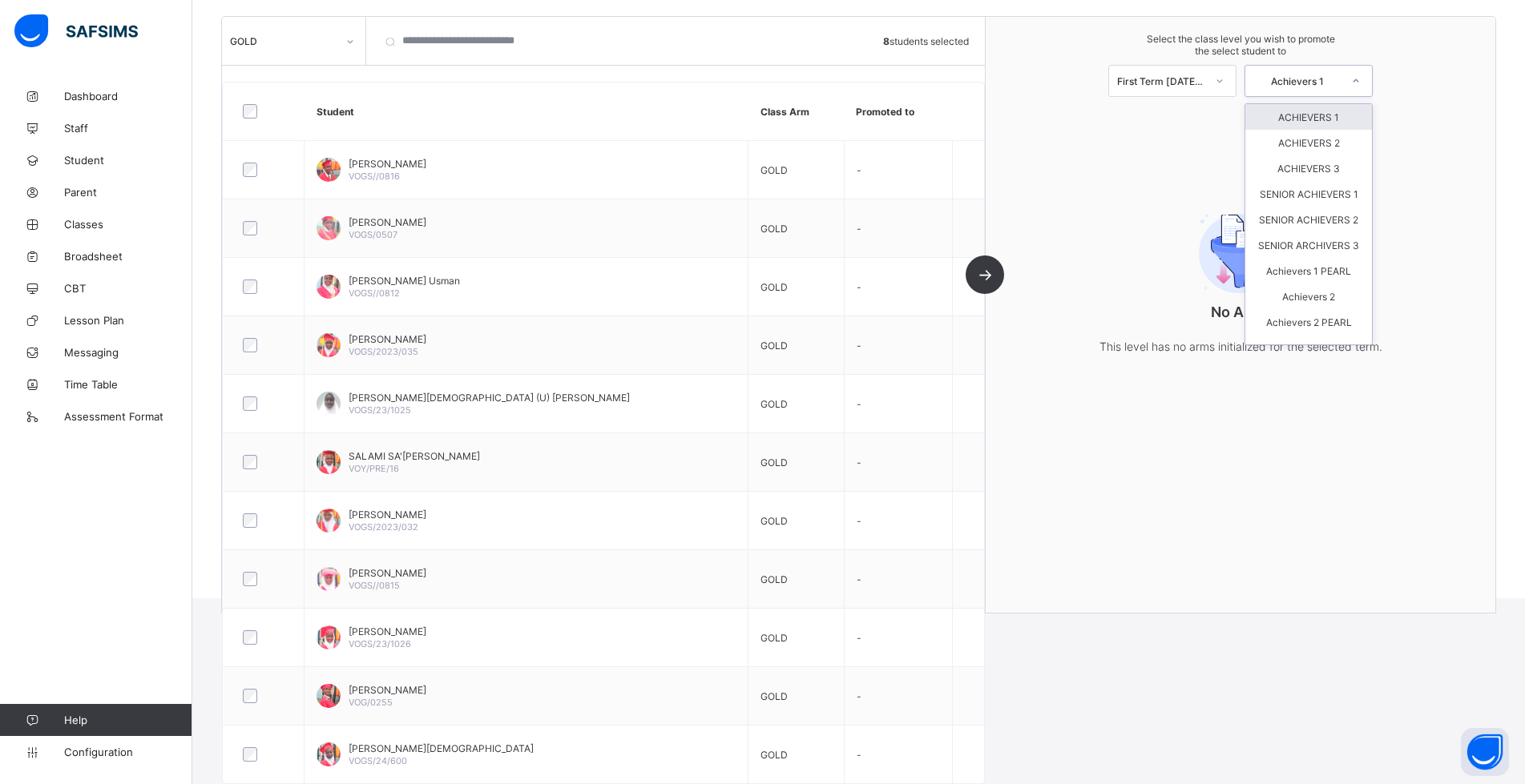
click at [1329, 85] on div "Achievers 1" at bounding box center [1297, 82] width 89 height 12
click at [1325, 309] on div "Achievers 2" at bounding box center [1308, 297] width 126 height 26
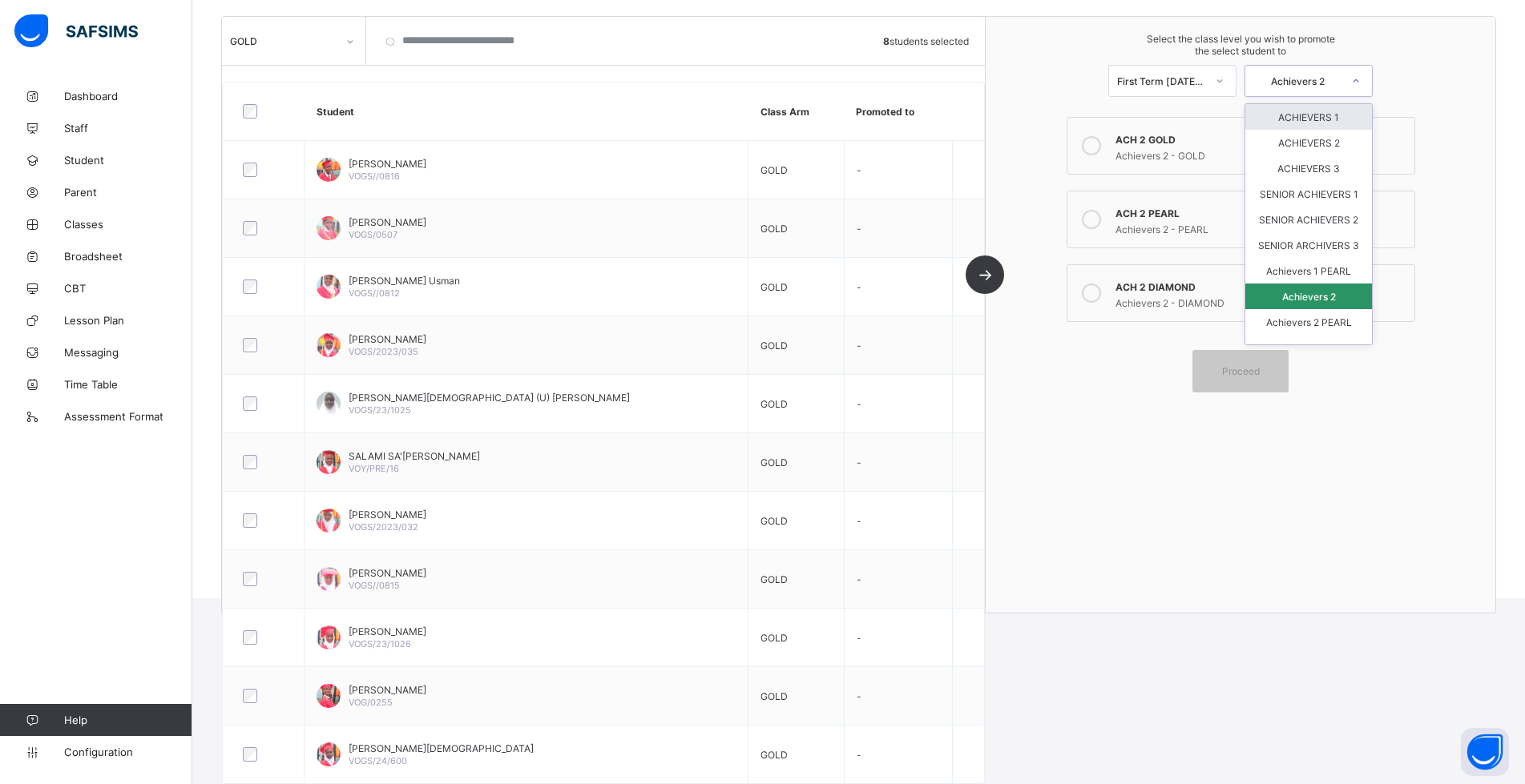
click at [1331, 82] on div "Achievers 2" at bounding box center [1297, 82] width 89 height 12
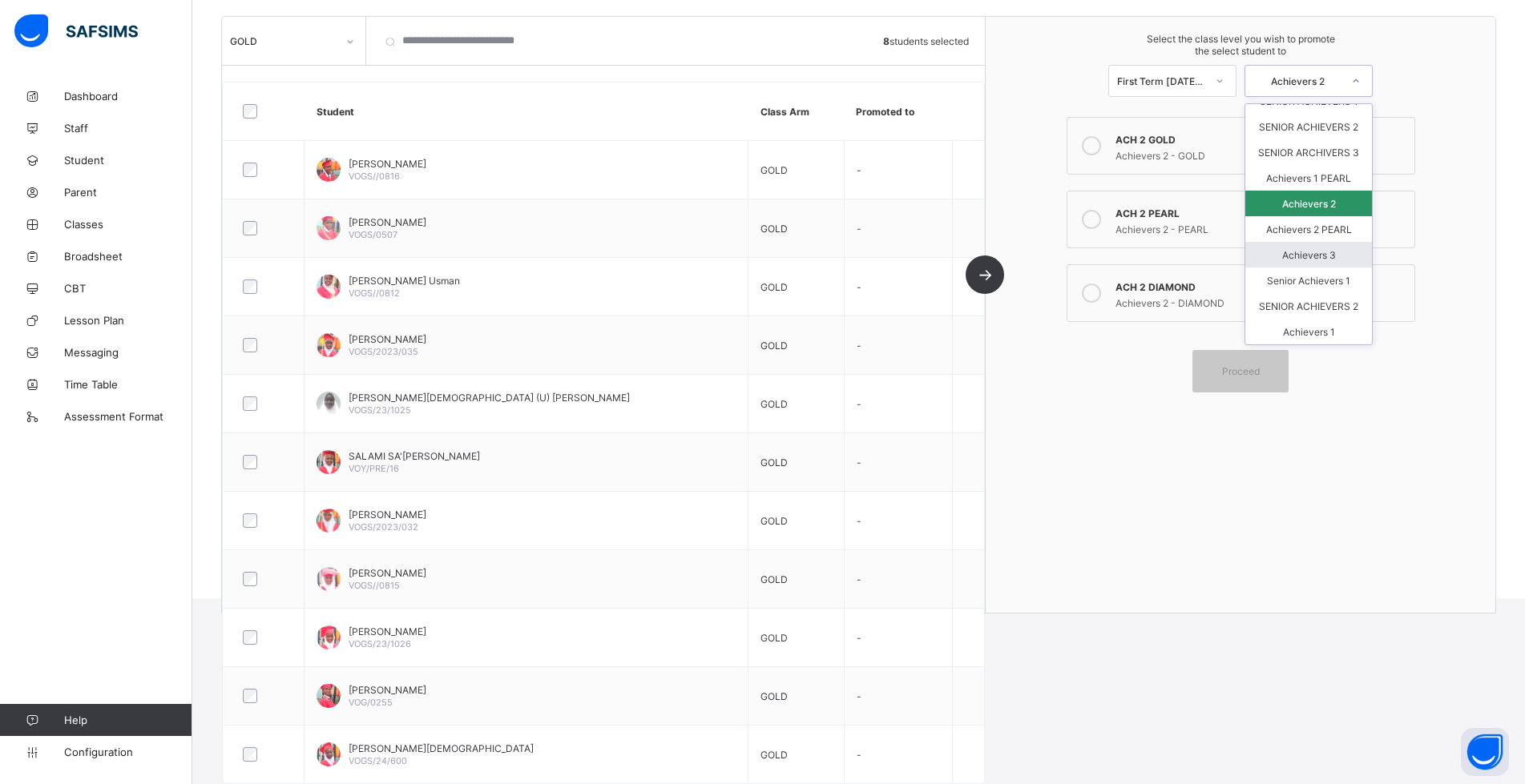
click at [1337, 247] on div "Achievers 3" at bounding box center [1308, 254] width 126 height 26
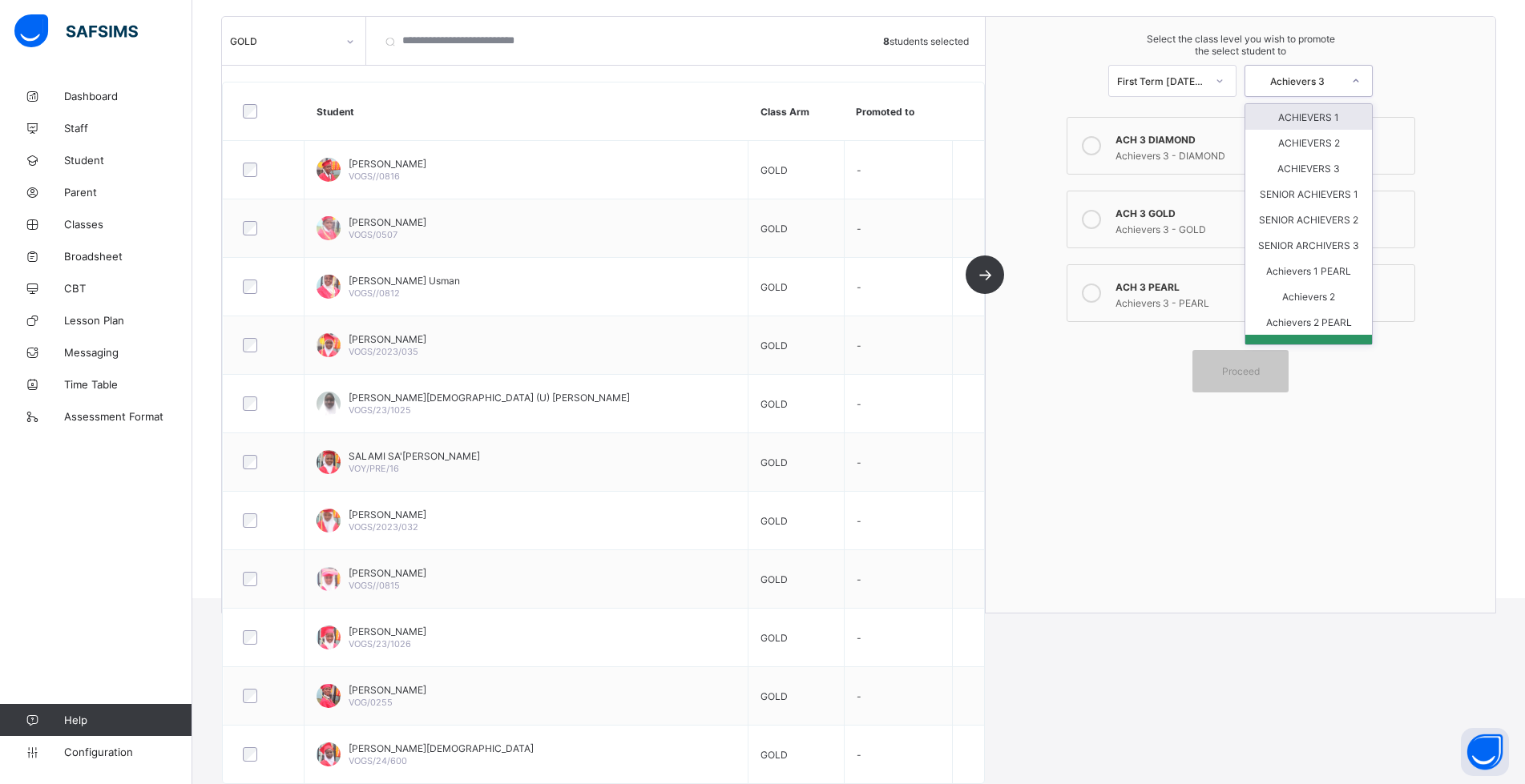
click at [1336, 72] on div "Achievers 3" at bounding box center [1293, 81] width 95 height 22
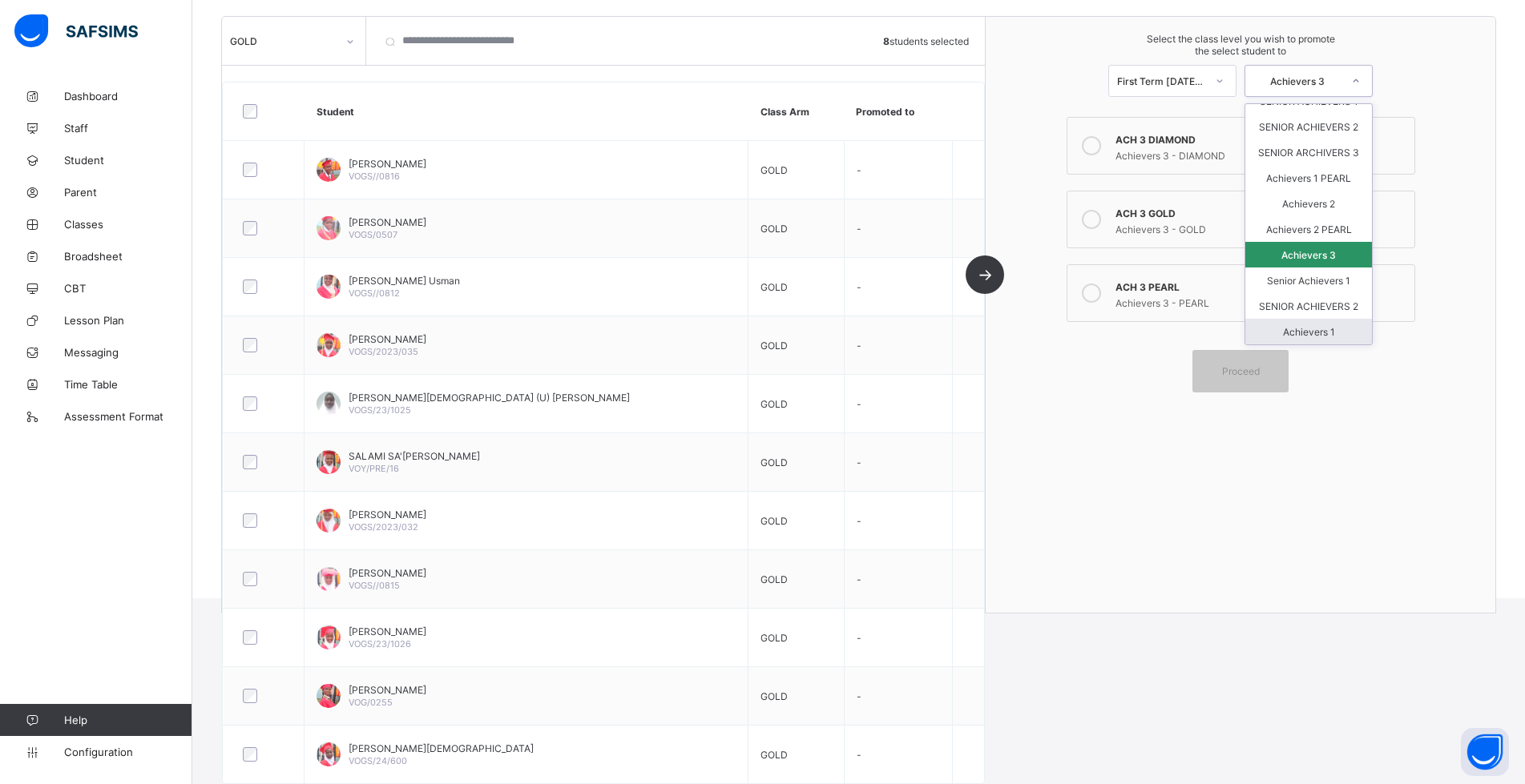
click at [1315, 334] on div "Achievers 1" at bounding box center [1308, 332] width 126 height 26
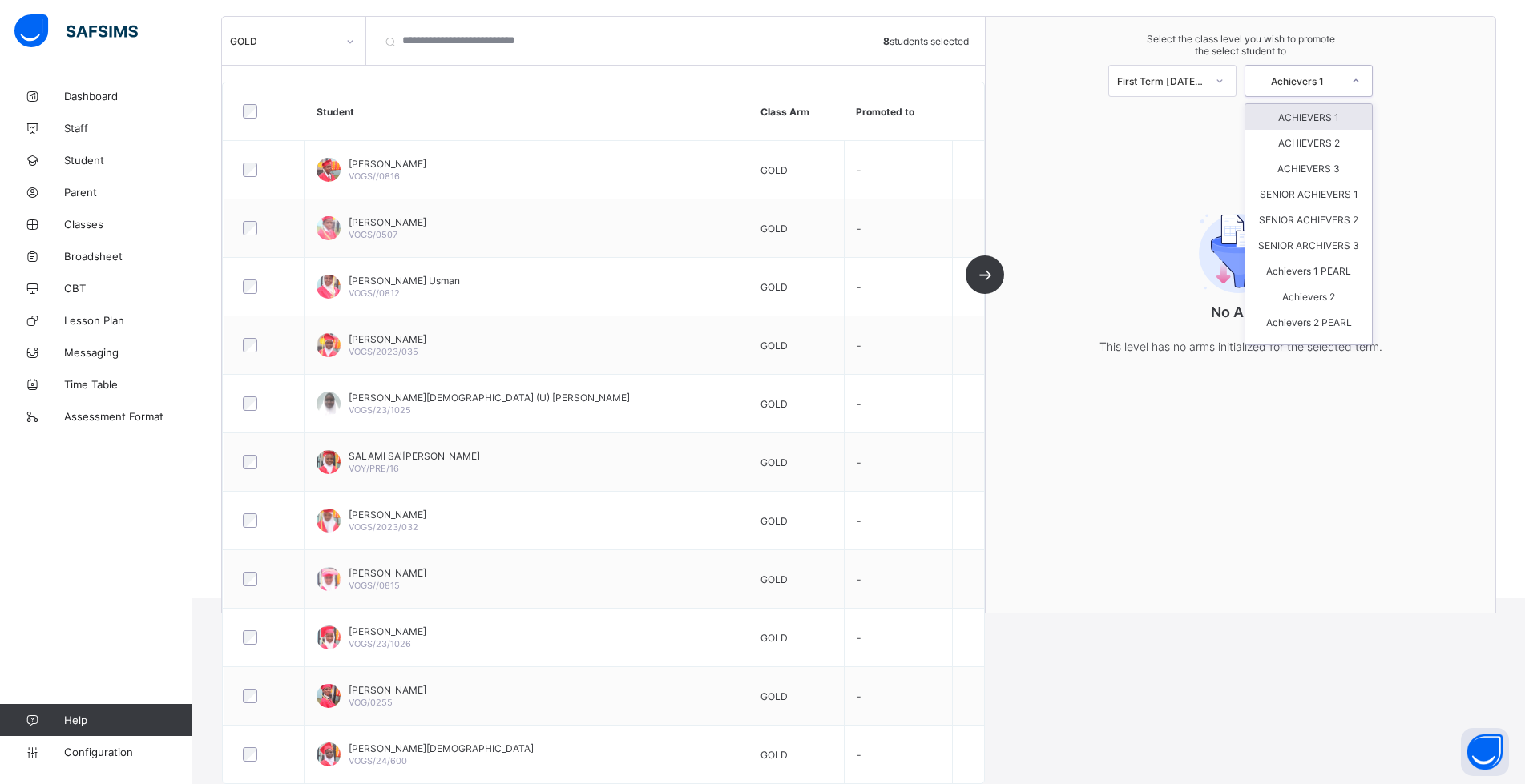
click at [1316, 85] on div "Achievers 1" at bounding box center [1297, 82] width 89 height 12
click at [1327, 83] on div "Achievers 1" at bounding box center [1297, 82] width 89 height 12
click at [1324, 144] on div "ACHIEVERS 2" at bounding box center [1308, 143] width 126 height 26
click at [1328, 83] on div "ACHIEVERS 2" at bounding box center [1297, 82] width 89 height 12
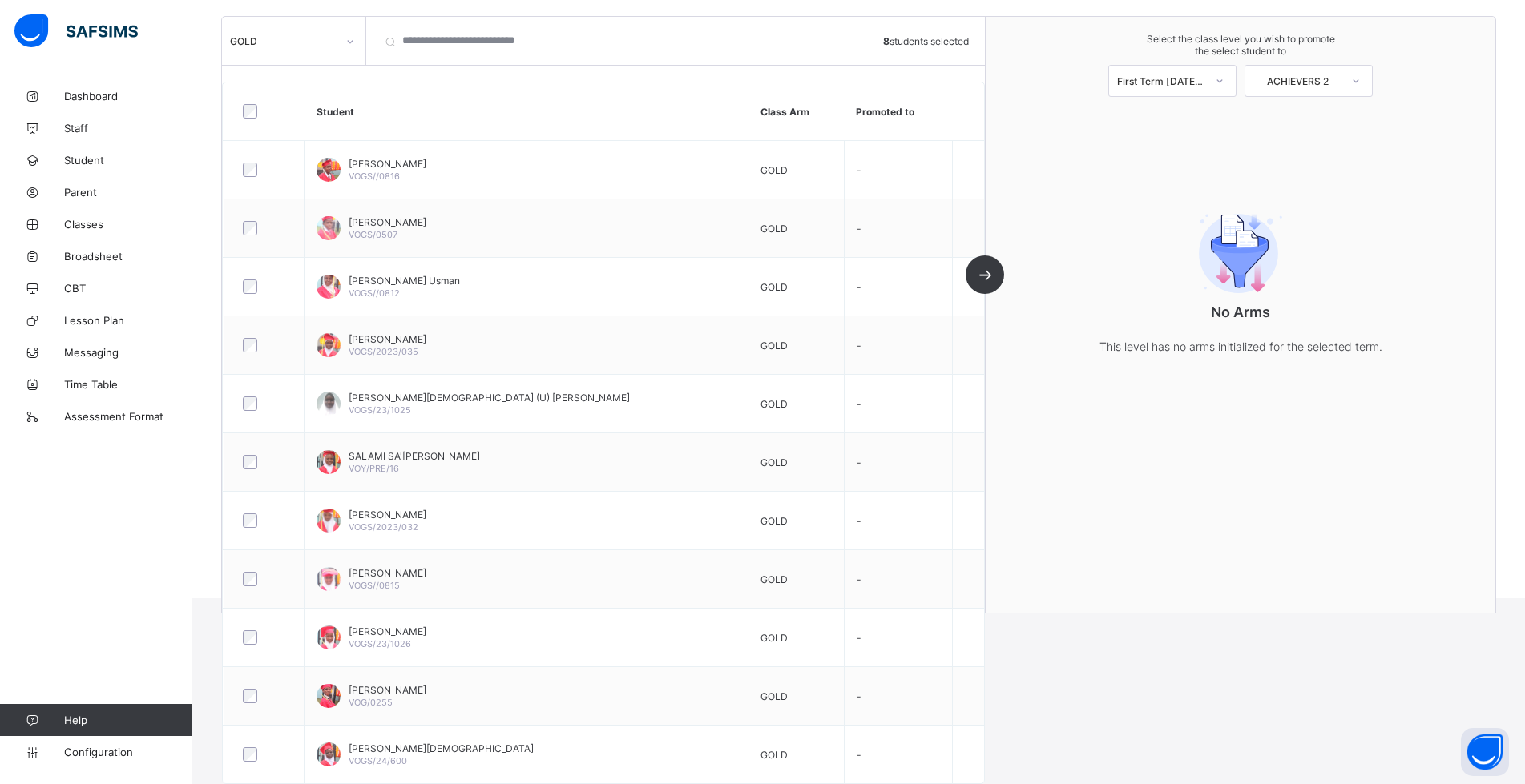
click at [1129, 254] on div "No Arms This level has no arms initialized for the selected term." at bounding box center [1240, 279] width 321 height 219
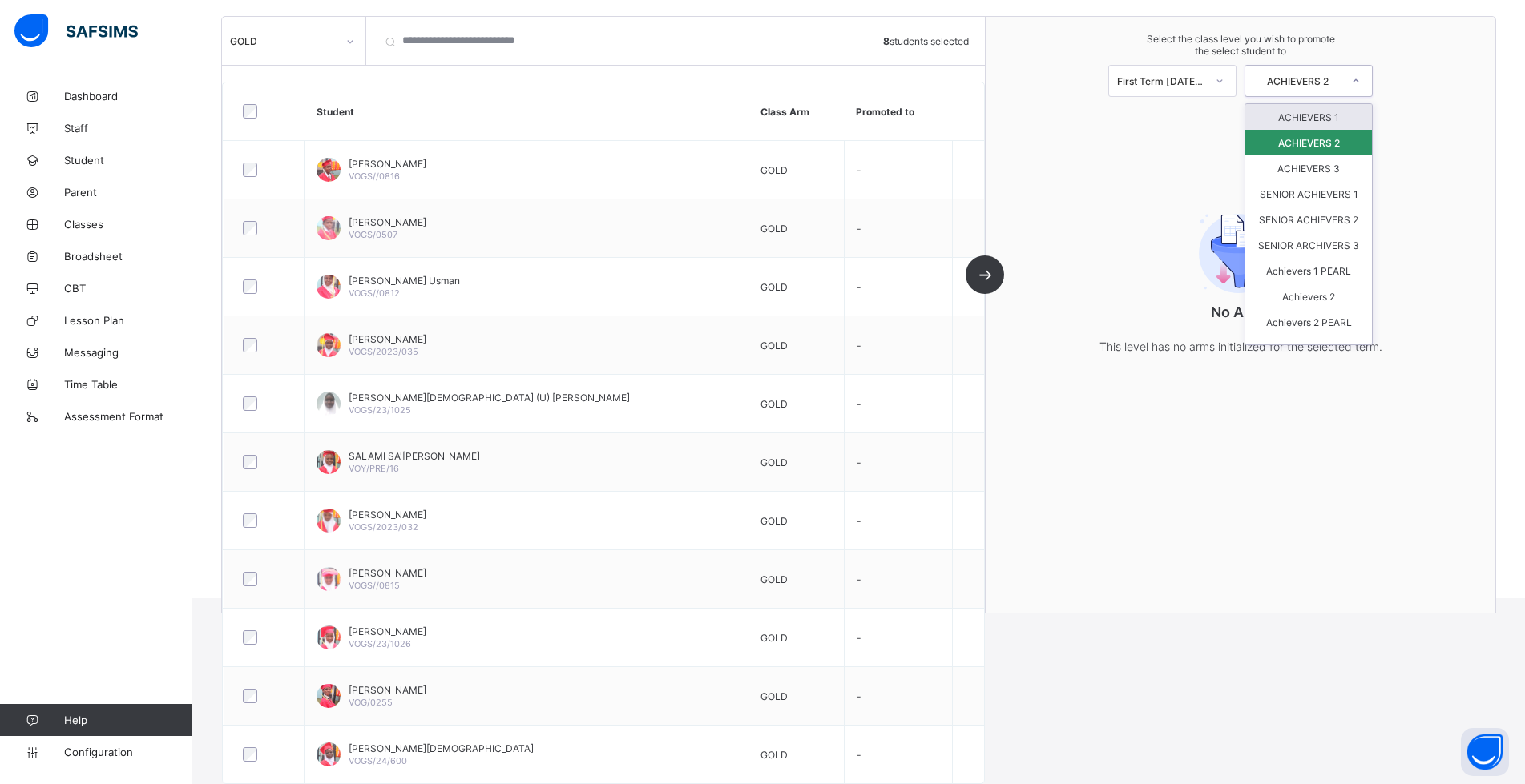
click at [1318, 89] on div "ACHIEVERS 2" at bounding box center [1293, 81] width 95 height 22
click at [1301, 167] on div "ACHIEVERS 3" at bounding box center [1308, 168] width 126 height 26
click at [1311, 84] on div "ACHIEVERS 3" at bounding box center [1297, 82] width 89 height 12
click at [1313, 213] on div "SENIOR ARCHIVERS 3" at bounding box center [1308, 200] width 126 height 26
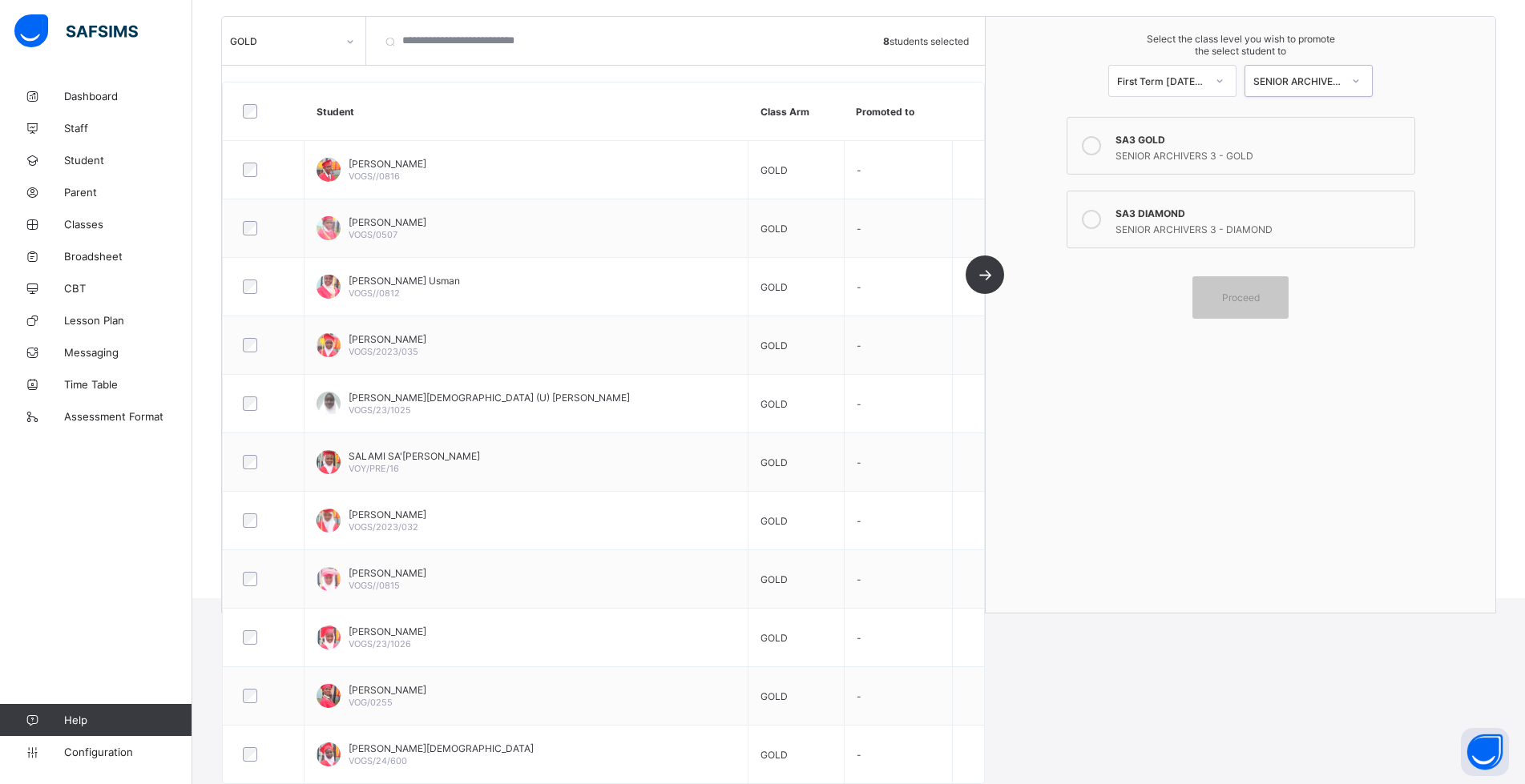
click at [1327, 83] on div "SENIOR ARCHIVERS 3" at bounding box center [1297, 82] width 89 height 12
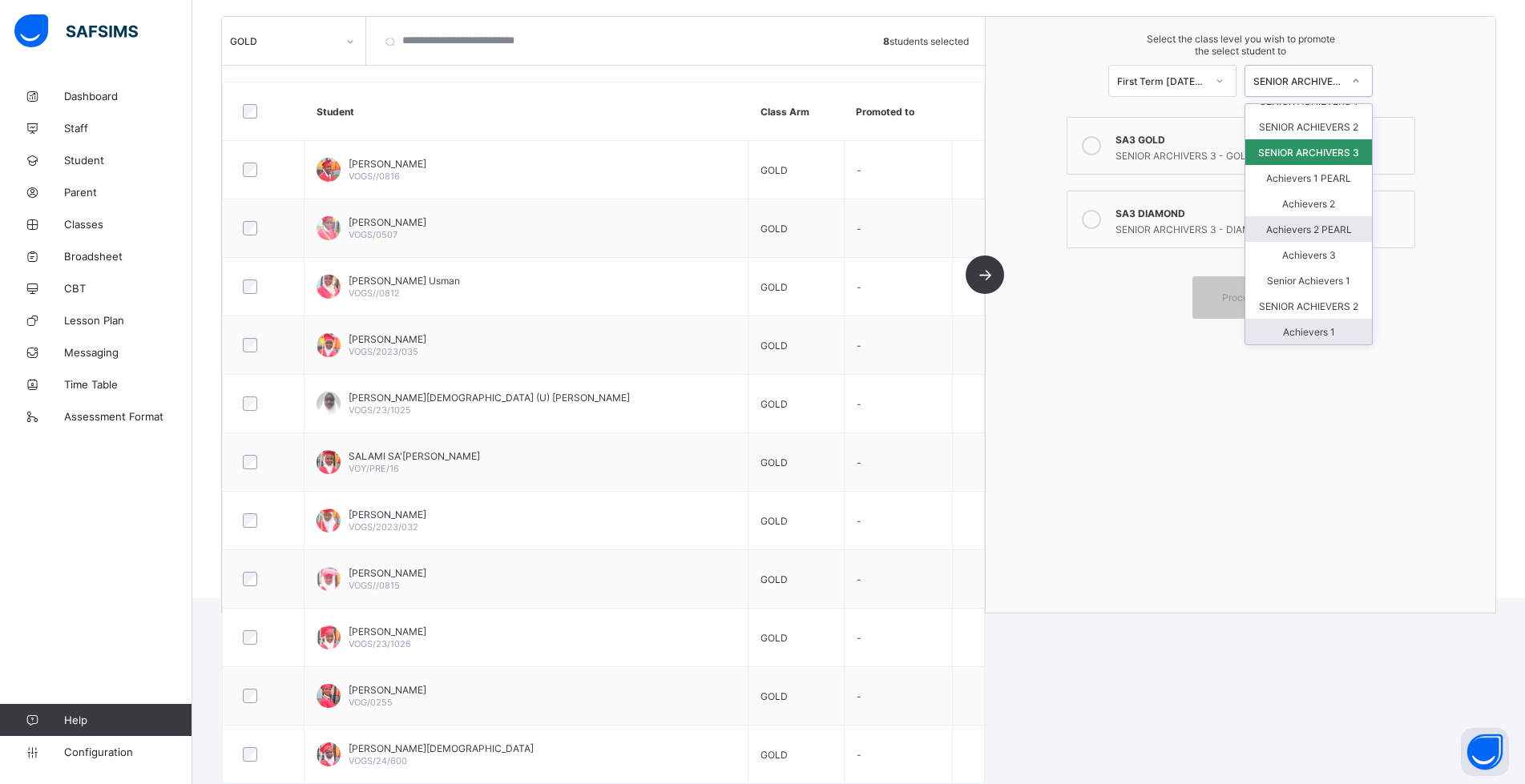
scroll to position [138, 0]
click at [1318, 330] on div "Achievers 1" at bounding box center [1308, 332] width 126 height 26
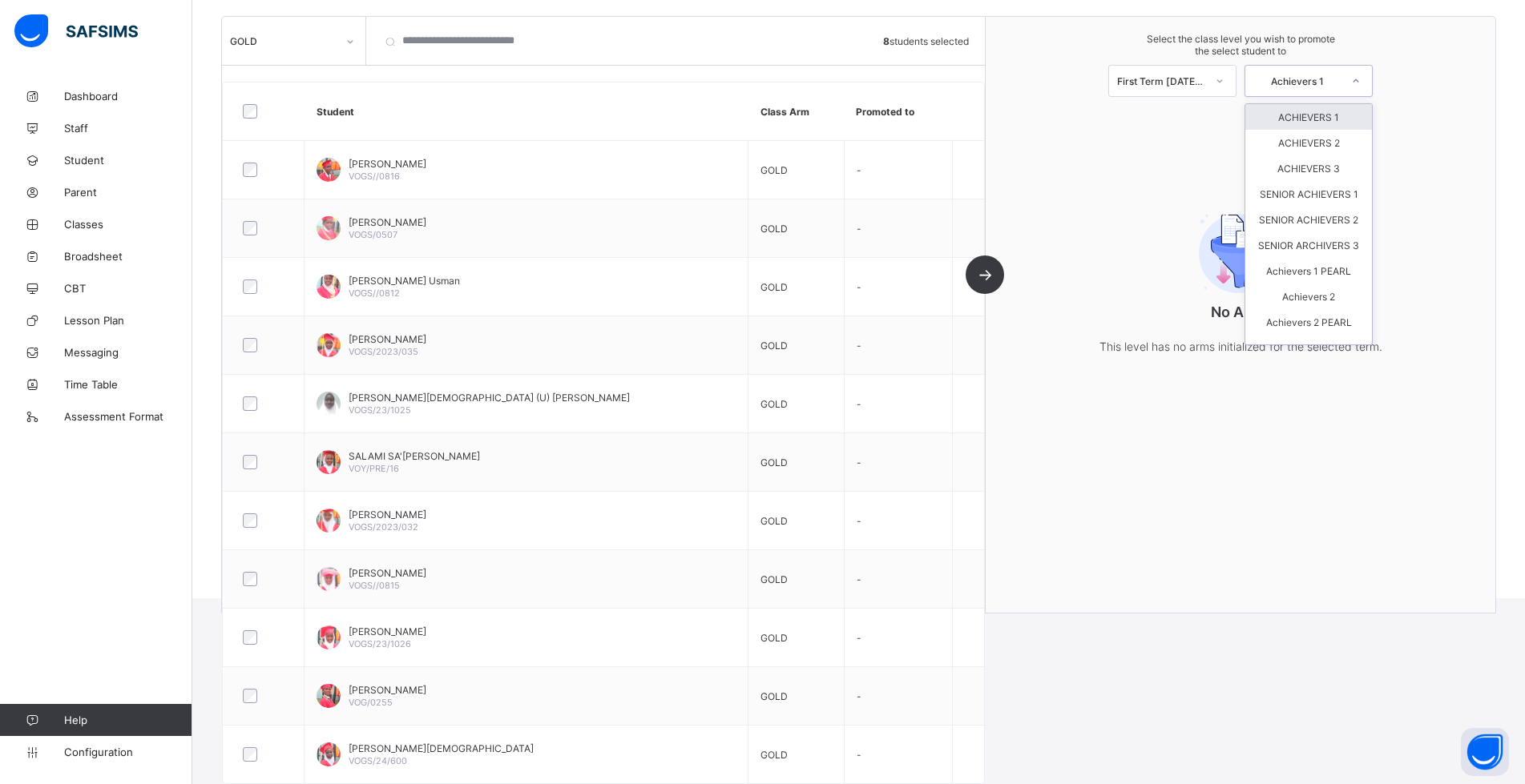
click at [1315, 82] on div "Achievers 1" at bounding box center [1297, 82] width 89 height 12
click at [1319, 194] on div "Achievers 2" at bounding box center [1308, 204] width 126 height 26
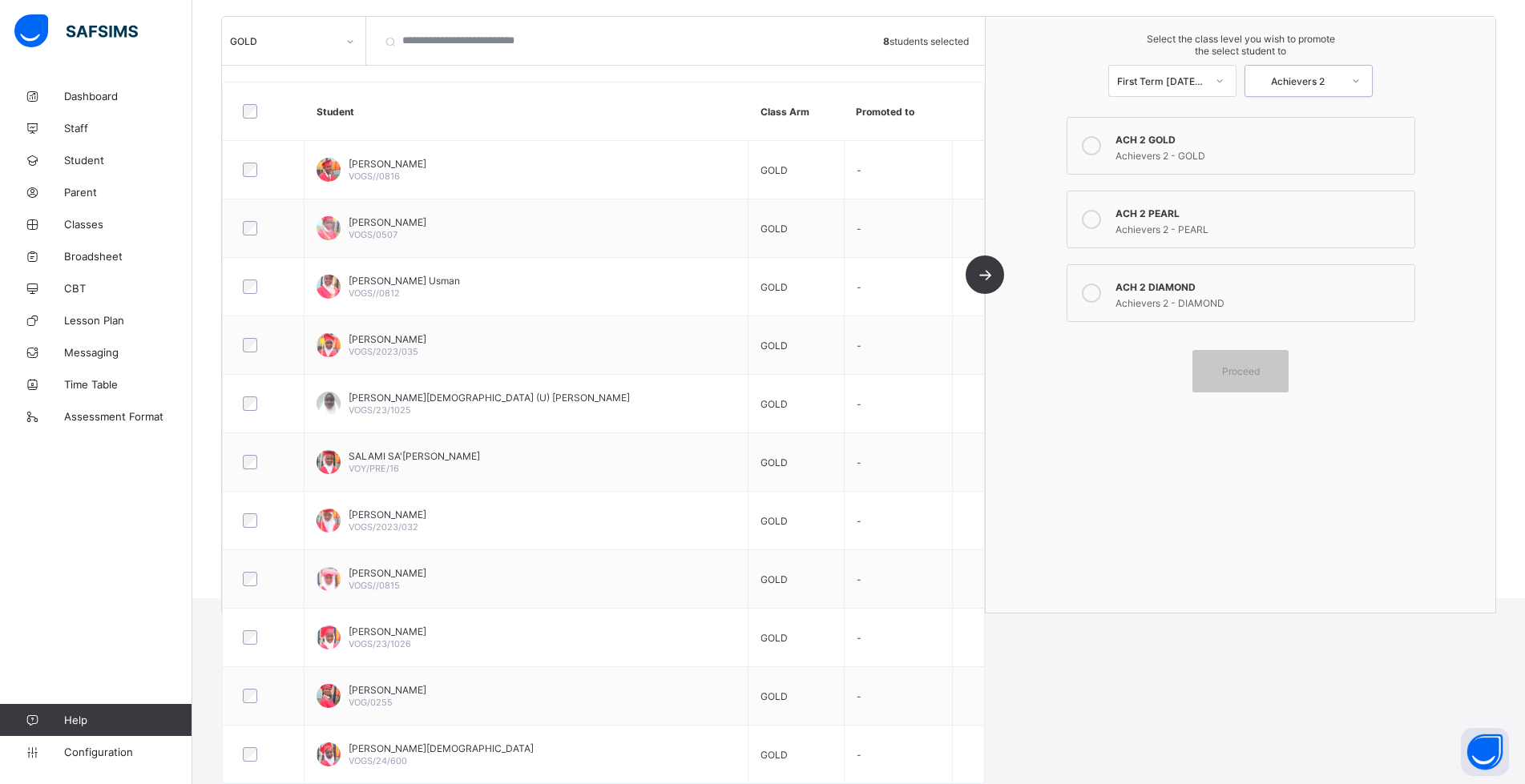
click at [1325, 83] on div "Achievers 2" at bounding box center [1297, 82] width 89 height 12
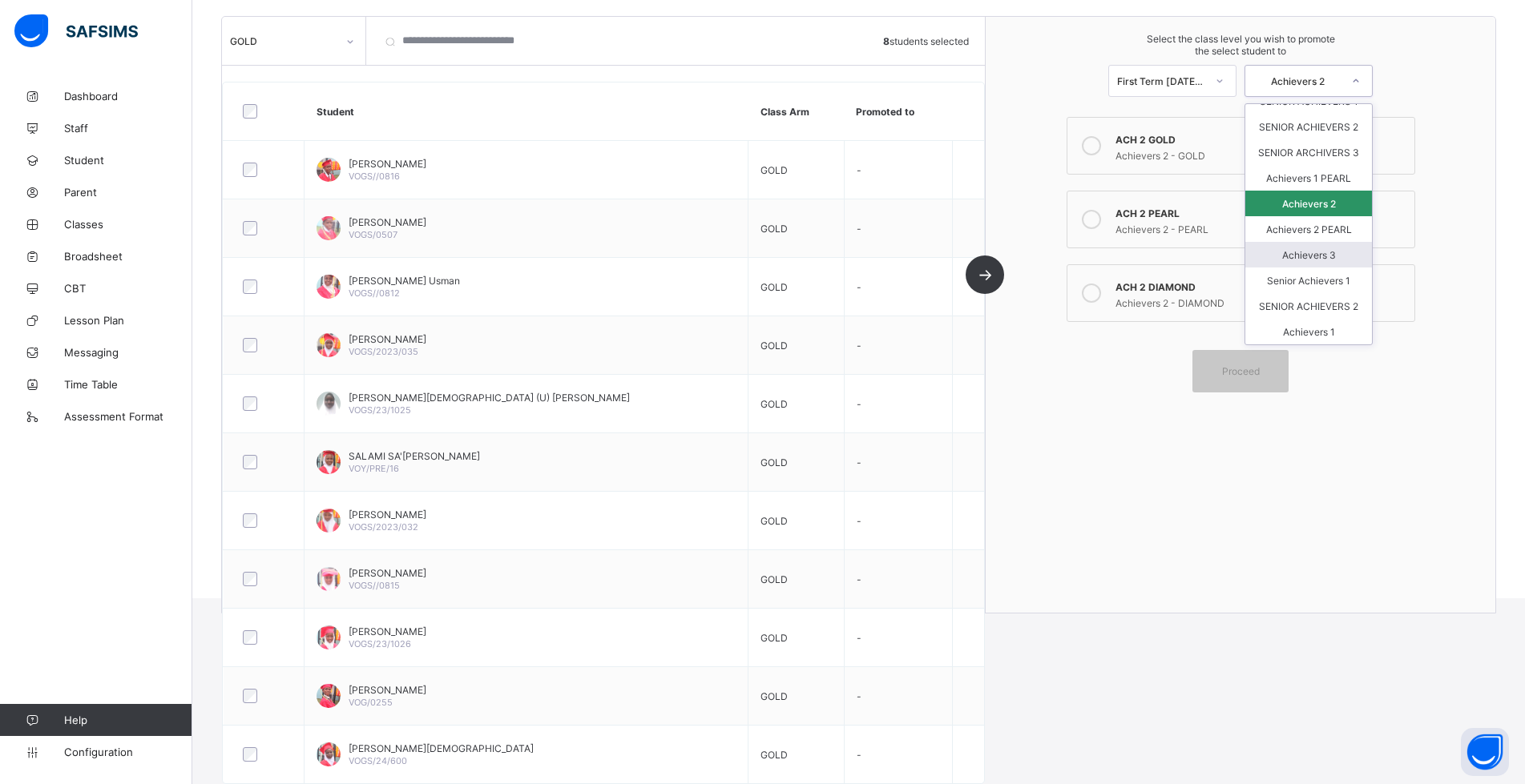
click at [1315, 245] on div "Achievers 3" at bounding box center [1308, 254] width 126 height 26
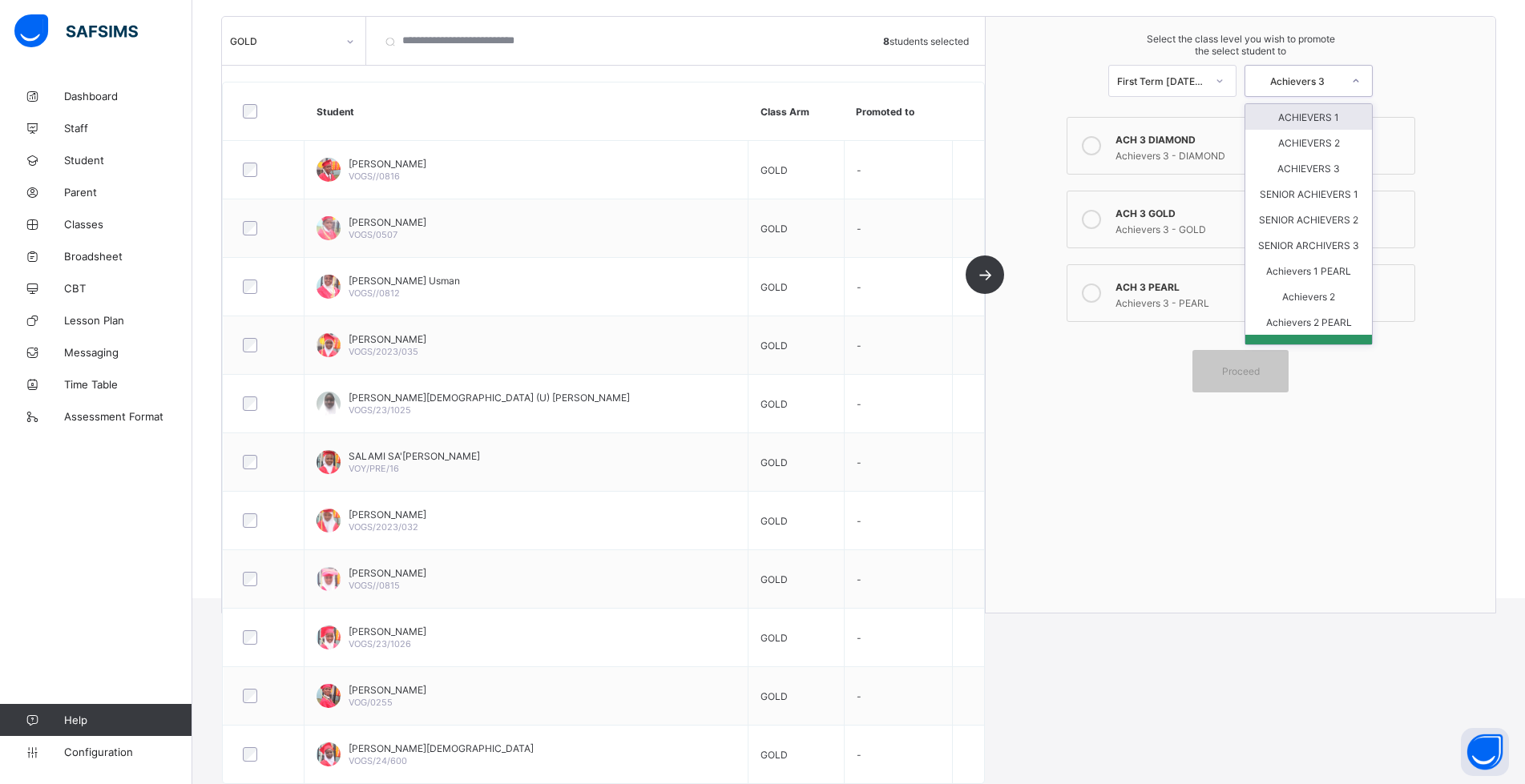
click at [1312, 83] on div "Achievers 3" at bounding box center [1297, 82] width 89 height 12
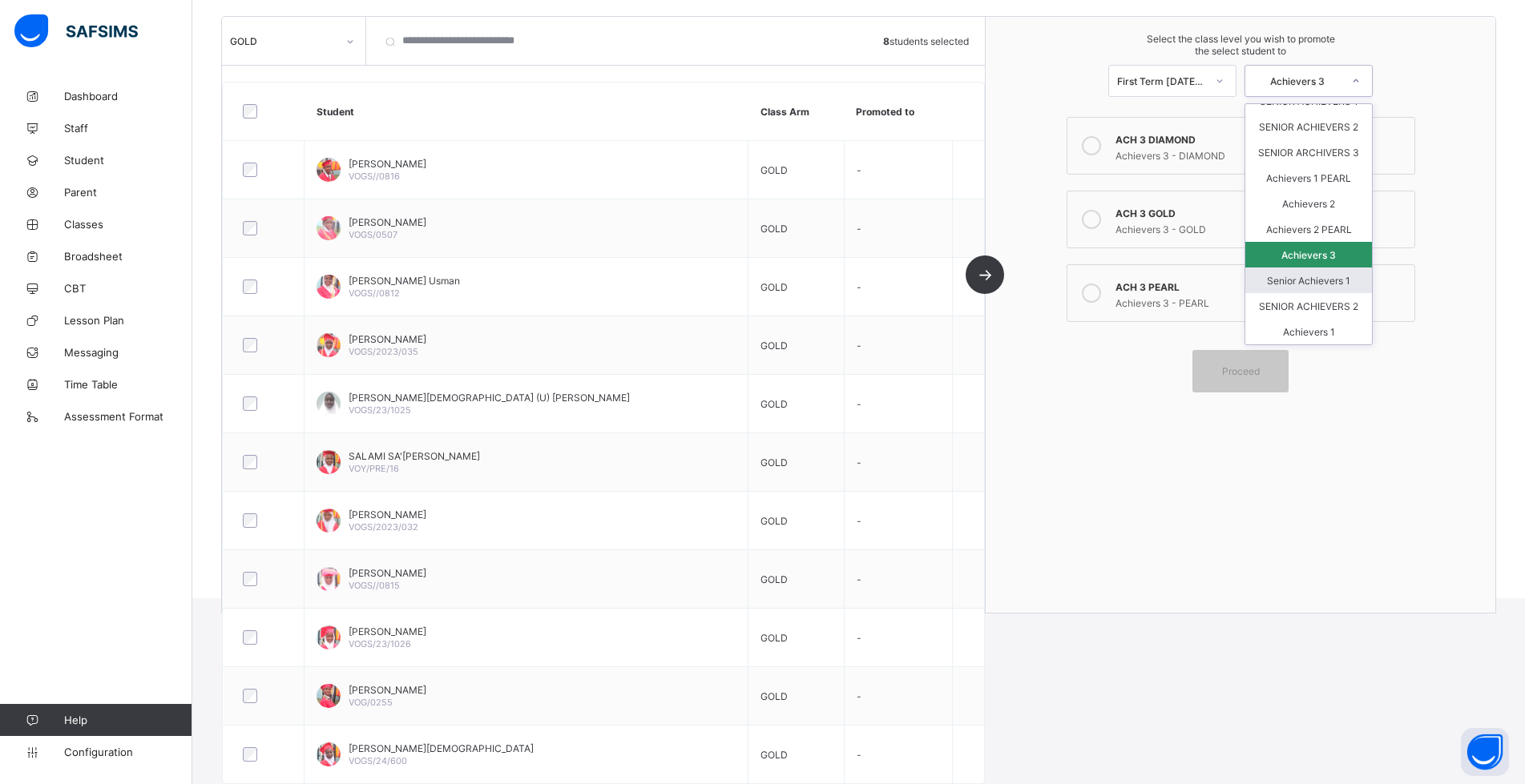
click at [1319, 269] on div "Senior Achievers 1" at bounding box center [1308, 280] width 126 height 26
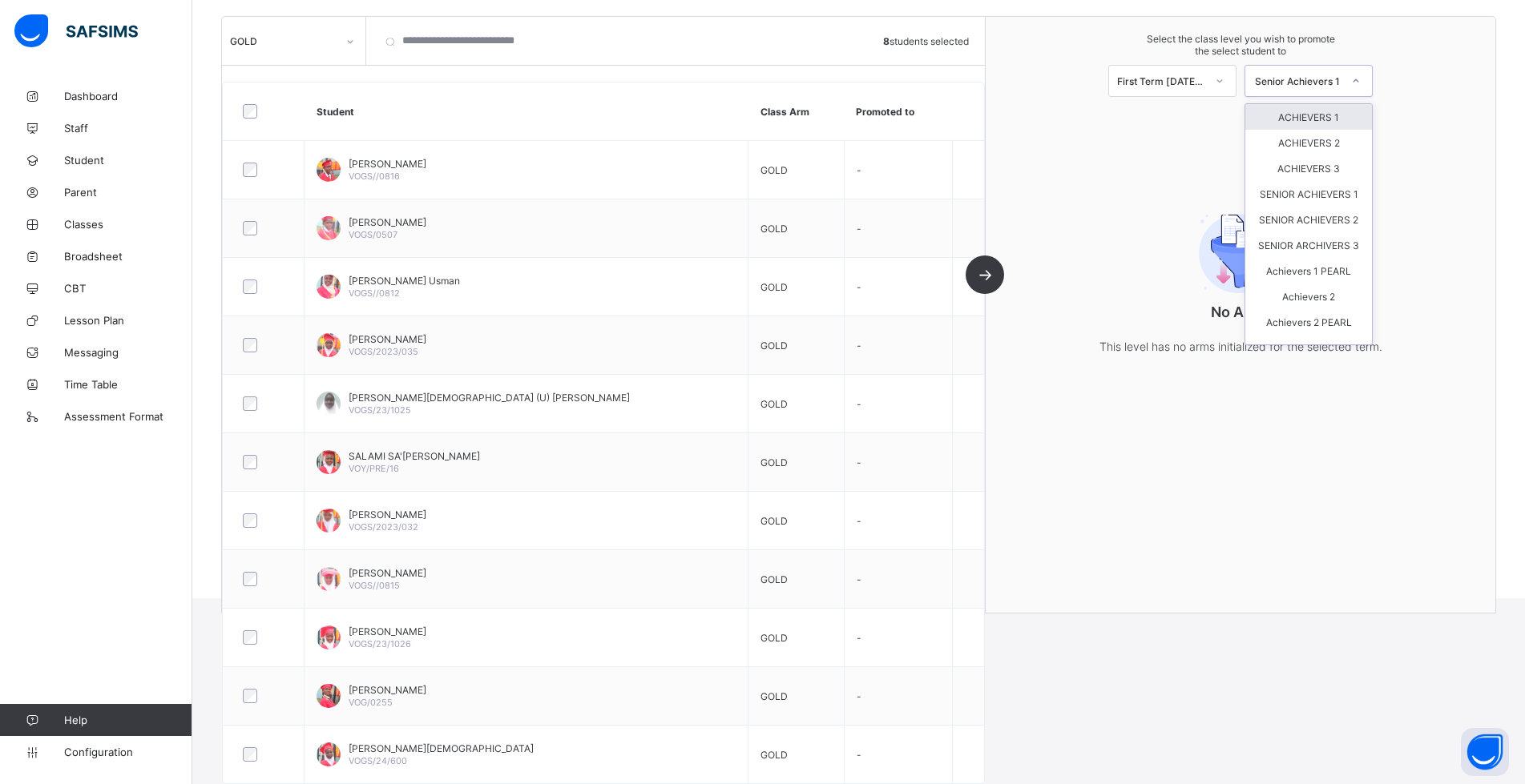
click at [1327, 80] on div "Senior Achievers 1" at bounding box center [1297, 82] width 89 height 12
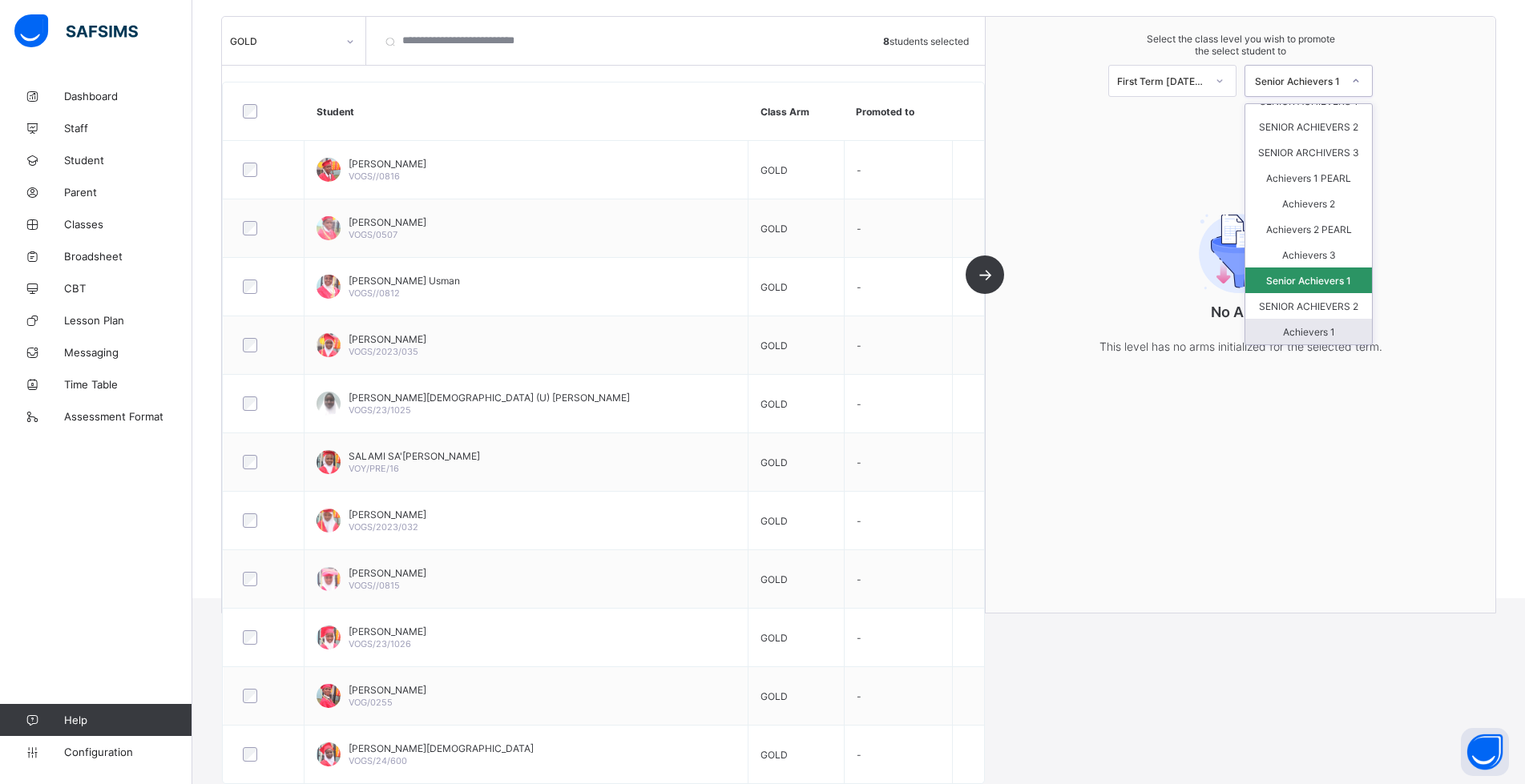
click at [1325, 328] on div "Achievers 1" at bounding box center [1308, 332] width 126 height 26
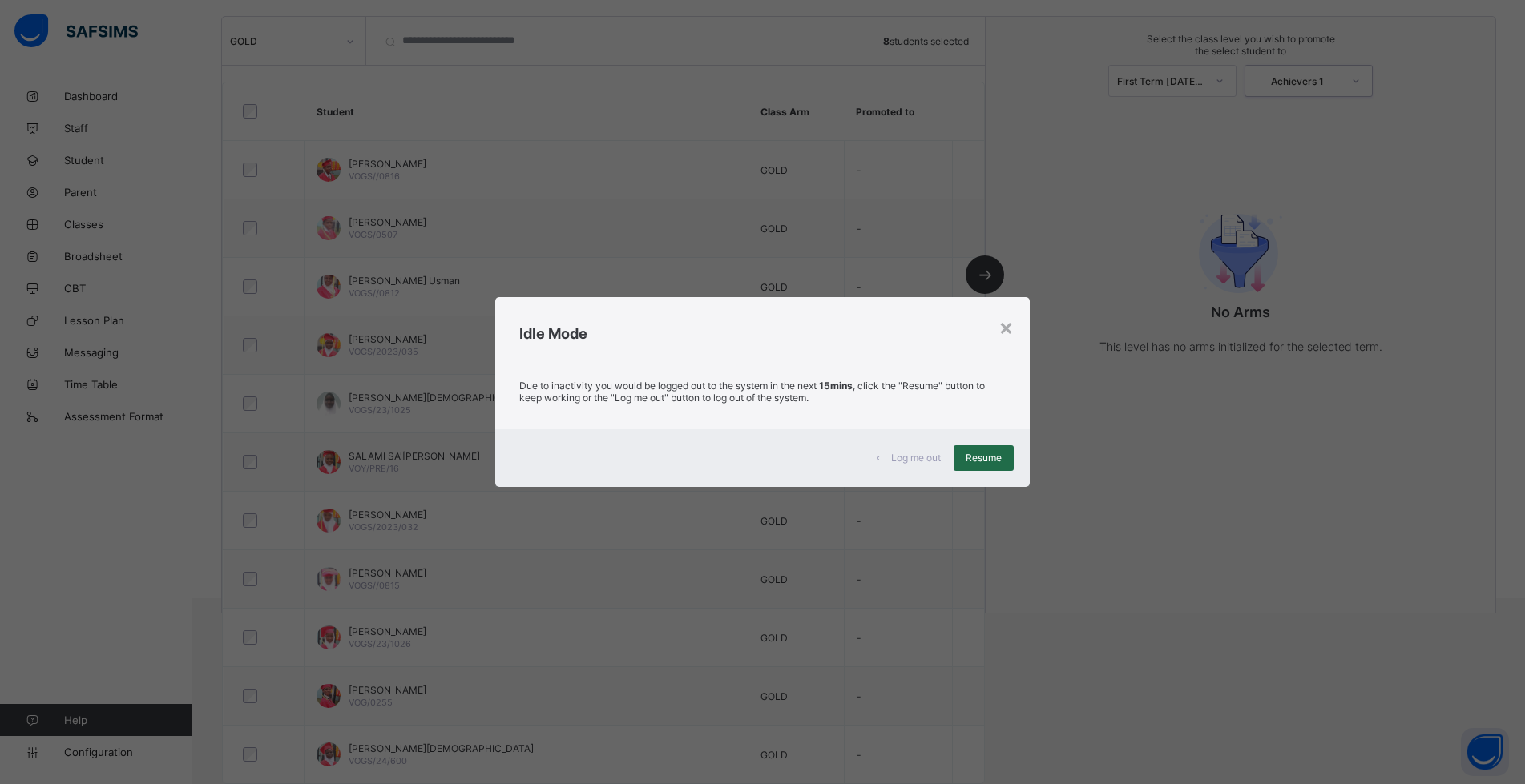
click at [982, 463] on span "Resume" at bounding box center [984, 458] width 36 height 12
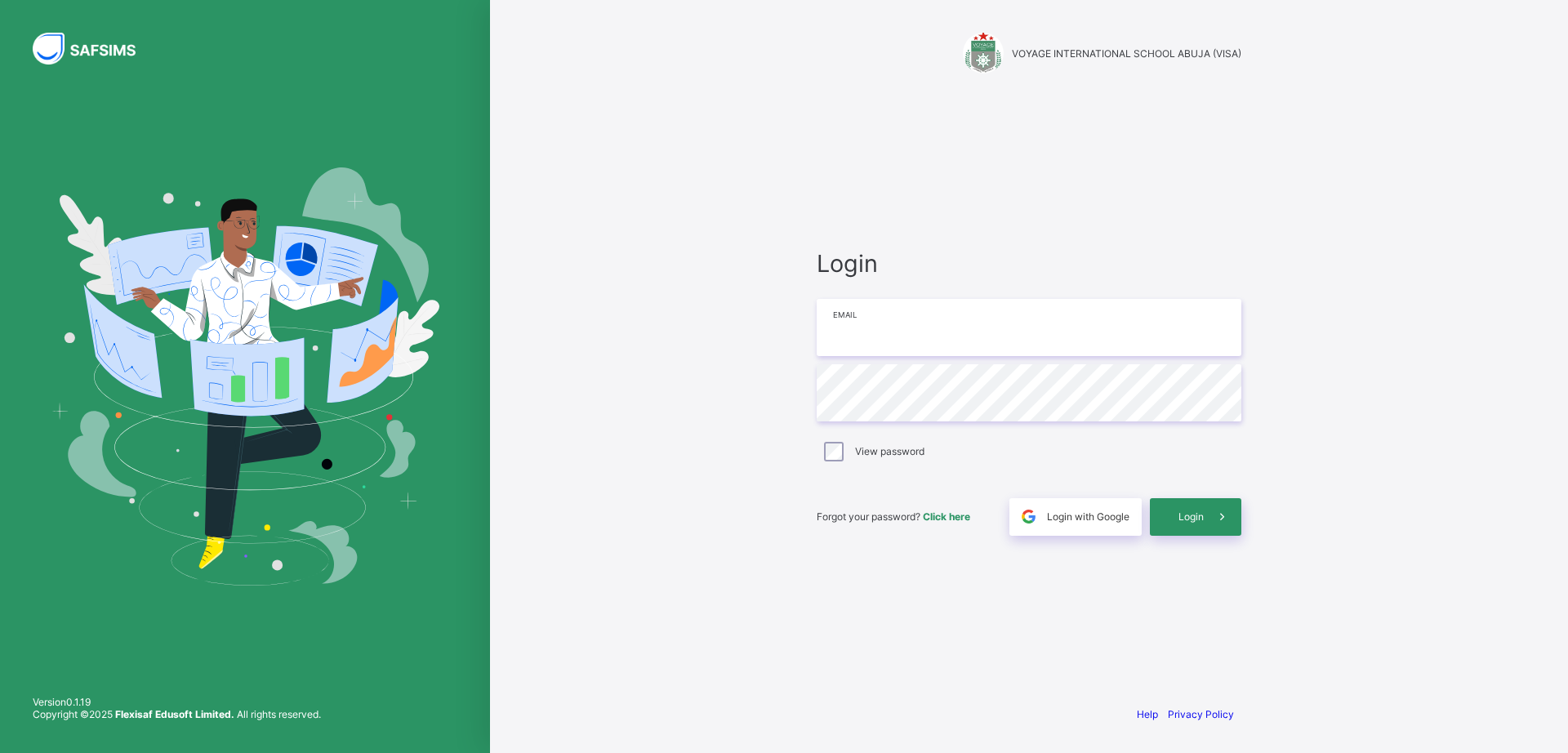
click at [930, 318] on input "email" at bounding box center [1029, 327] width 425 height 57
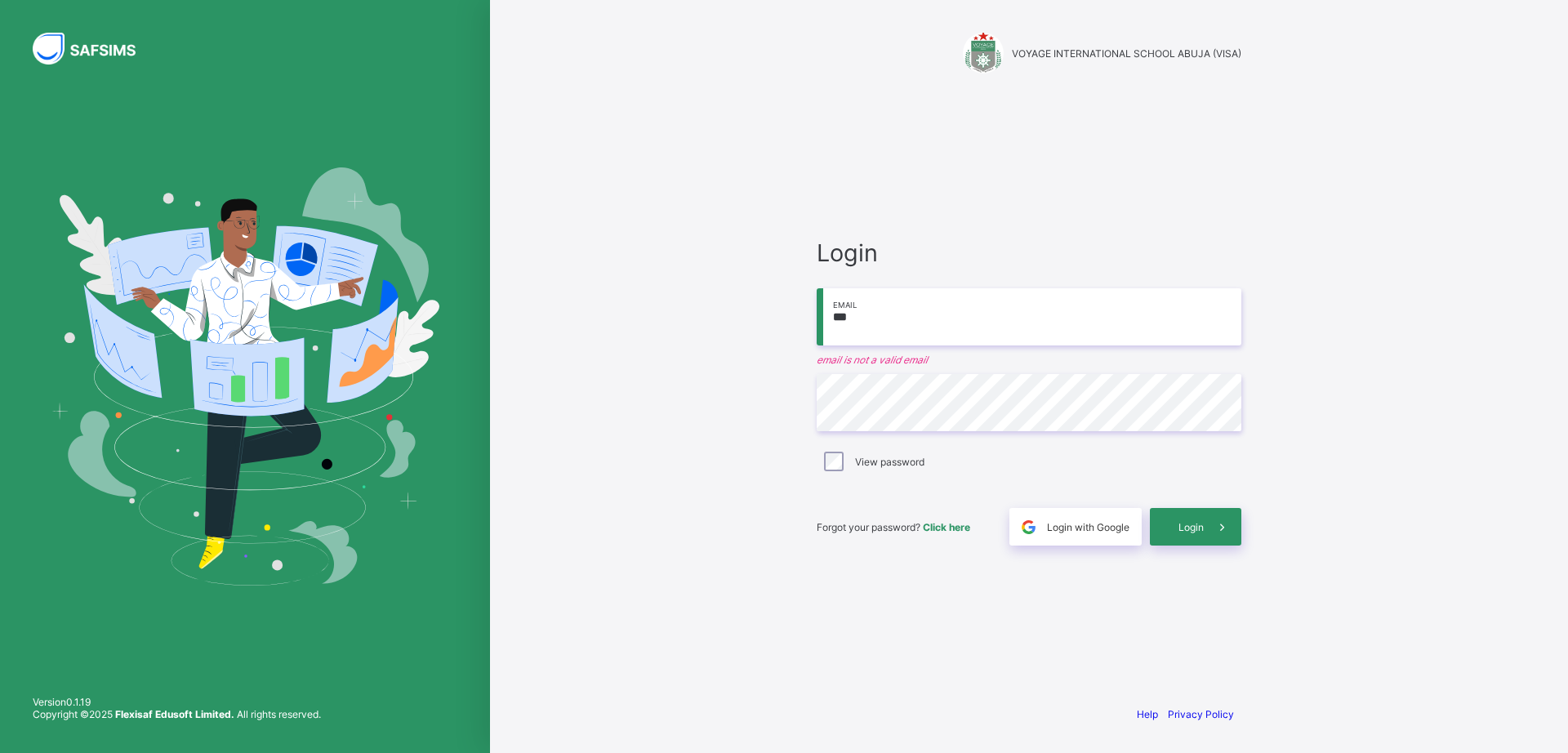
type input "**********"
